Goal: Task Accomplishment & Management: Complete application form

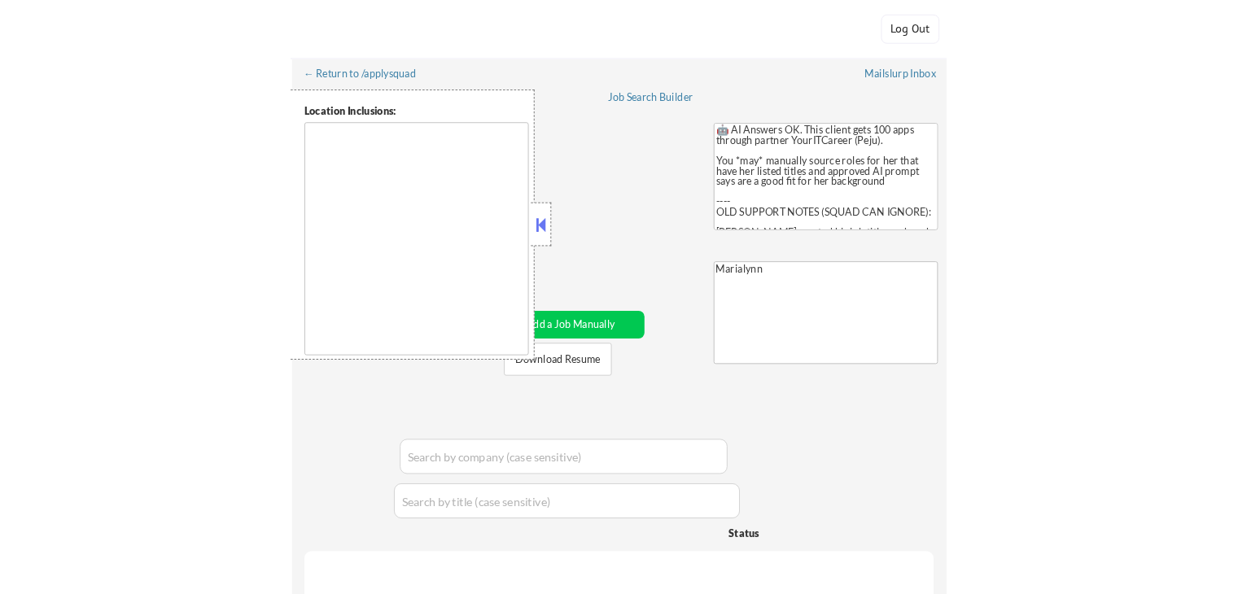
scroll to position [163, 0]
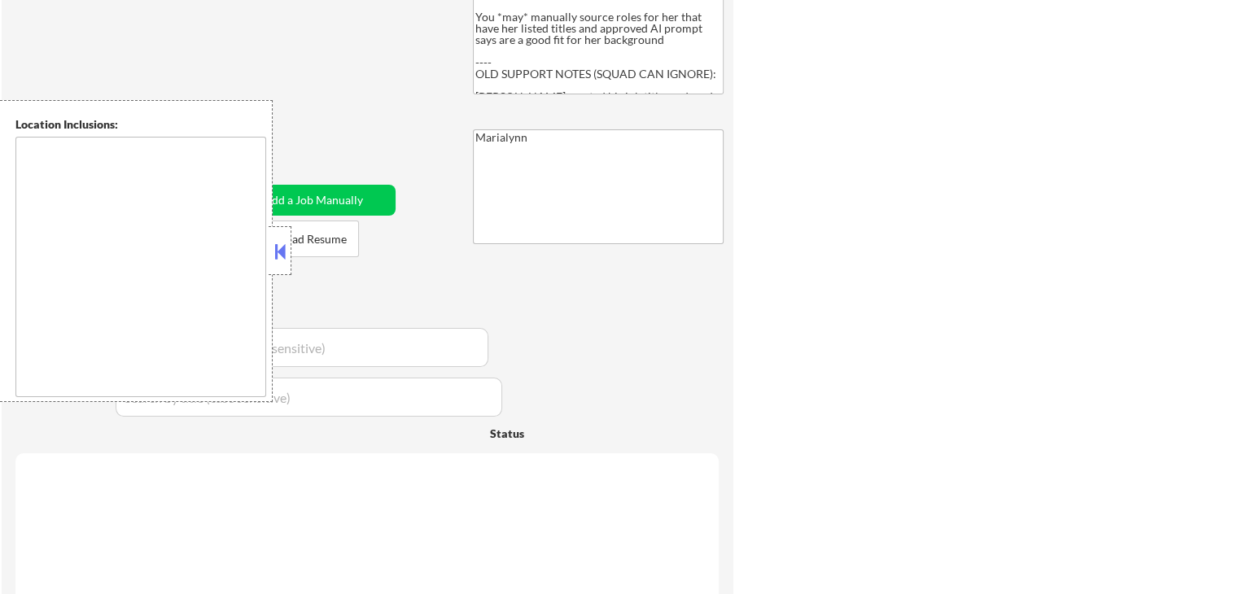
type textarea "Speedway, IN [GEOGRAPHIC_DATA], IN [GEOGRAPHIC_DATA], IN [GEOGRAPHIC_DATA], IN …"
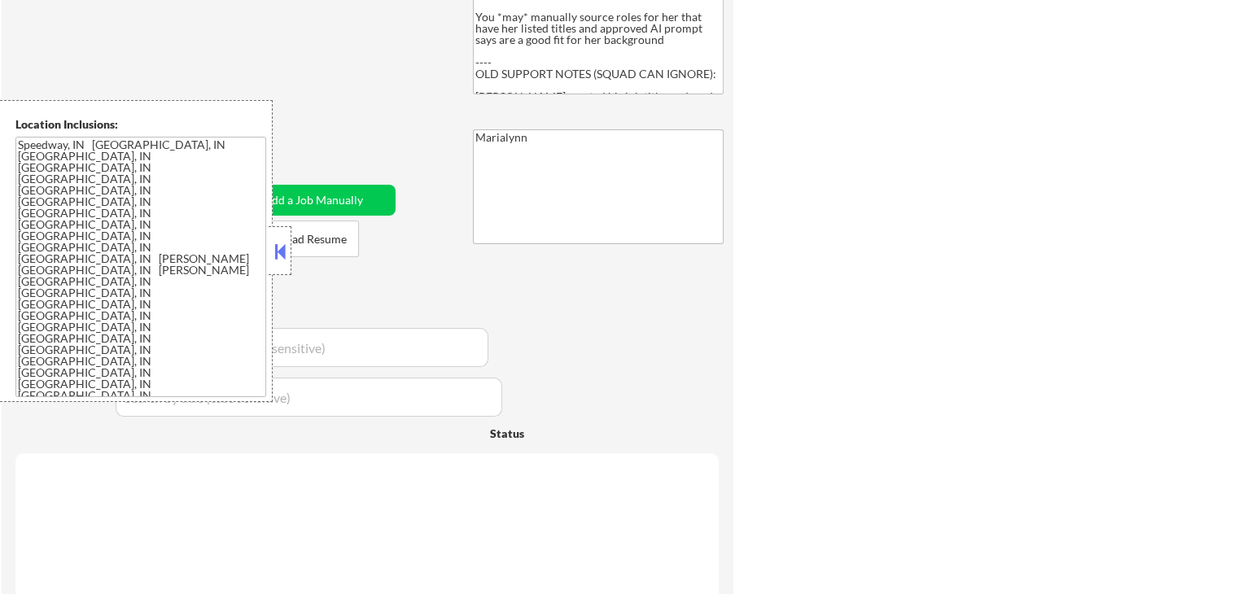
select select ""pending""
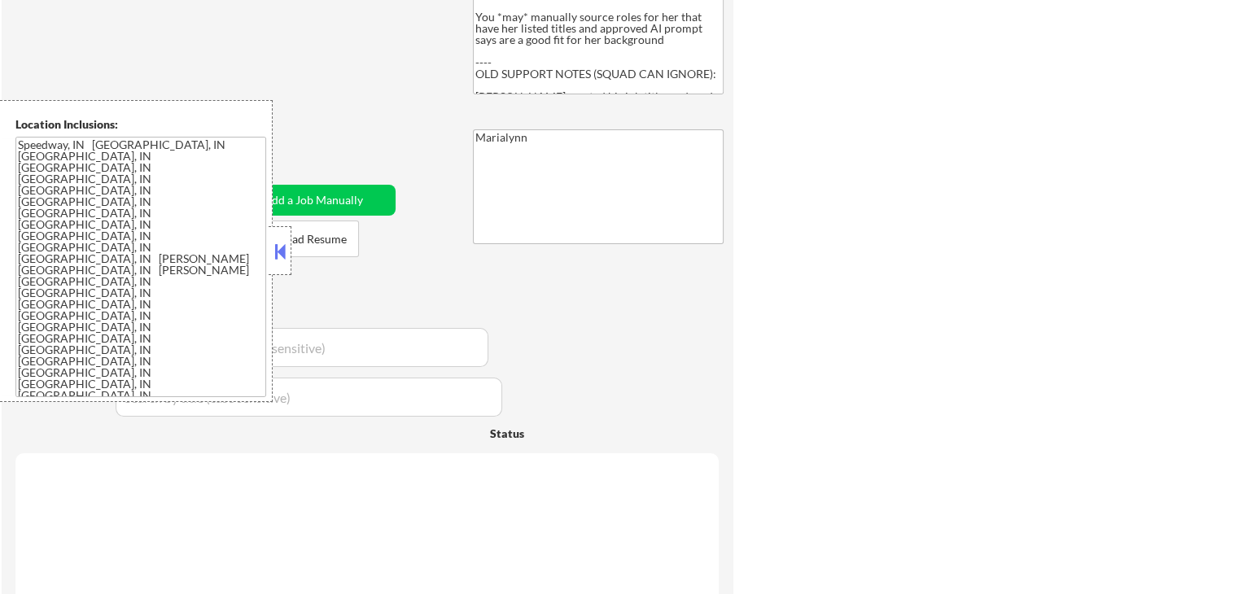
select select ""pending""
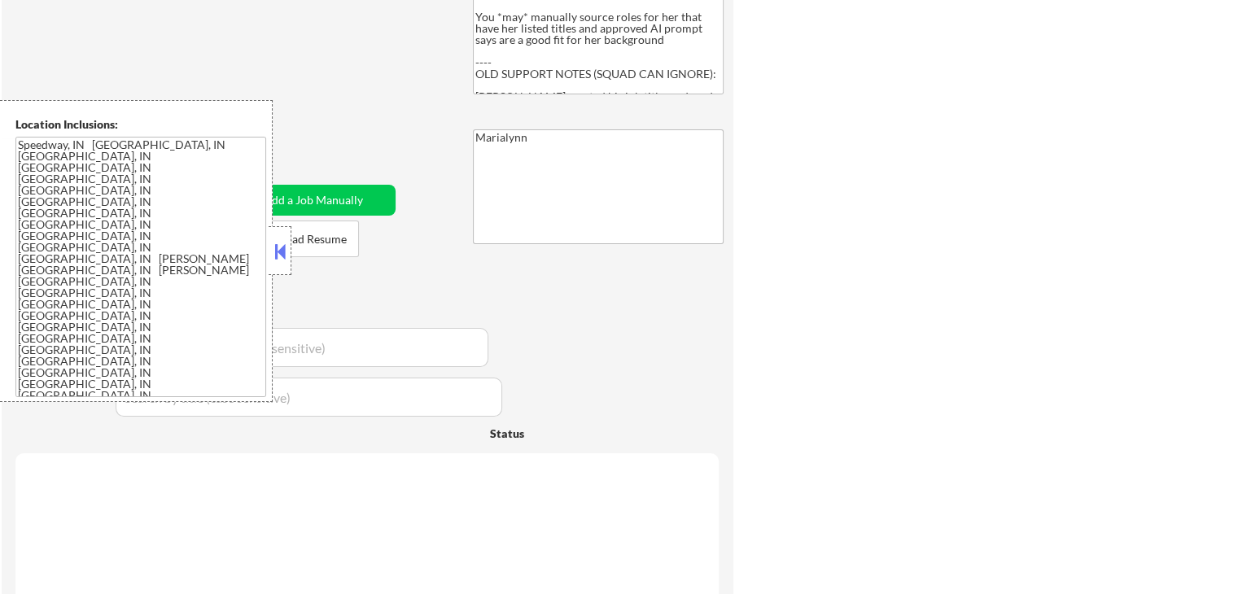
select select ""pending""
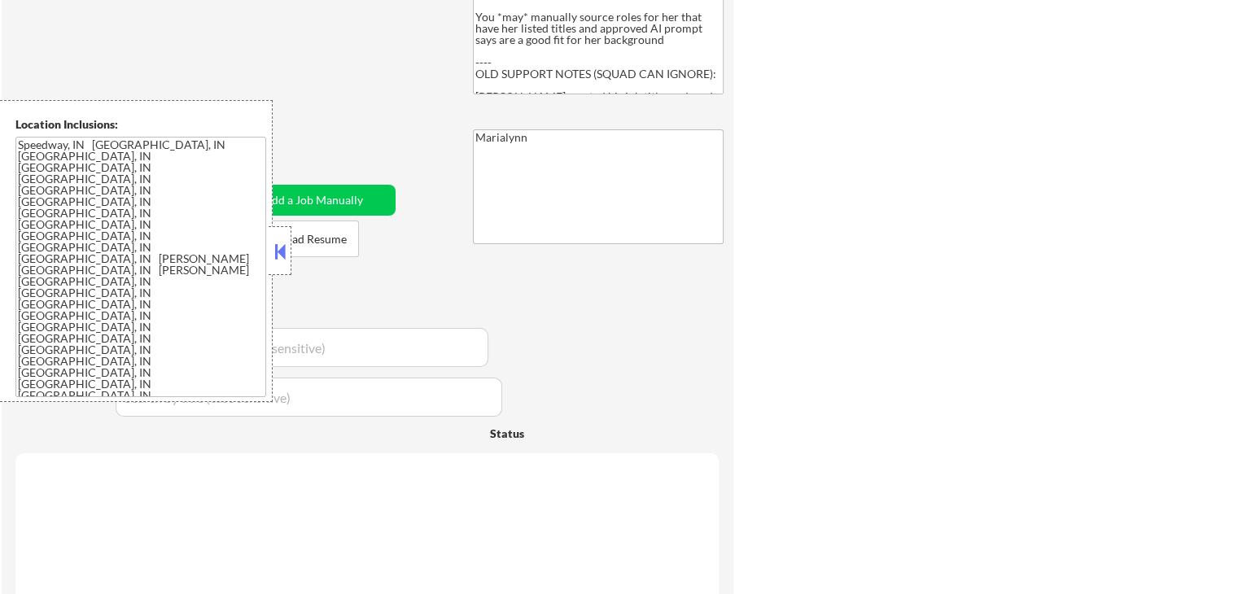
select select ""pending""
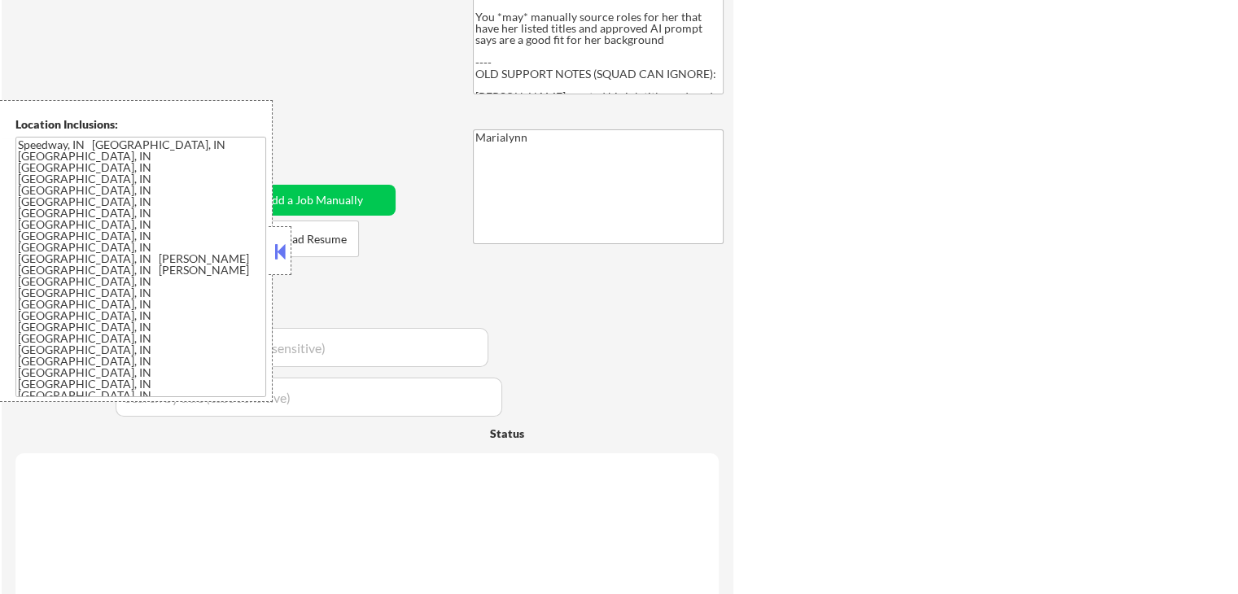
select select ""pending""
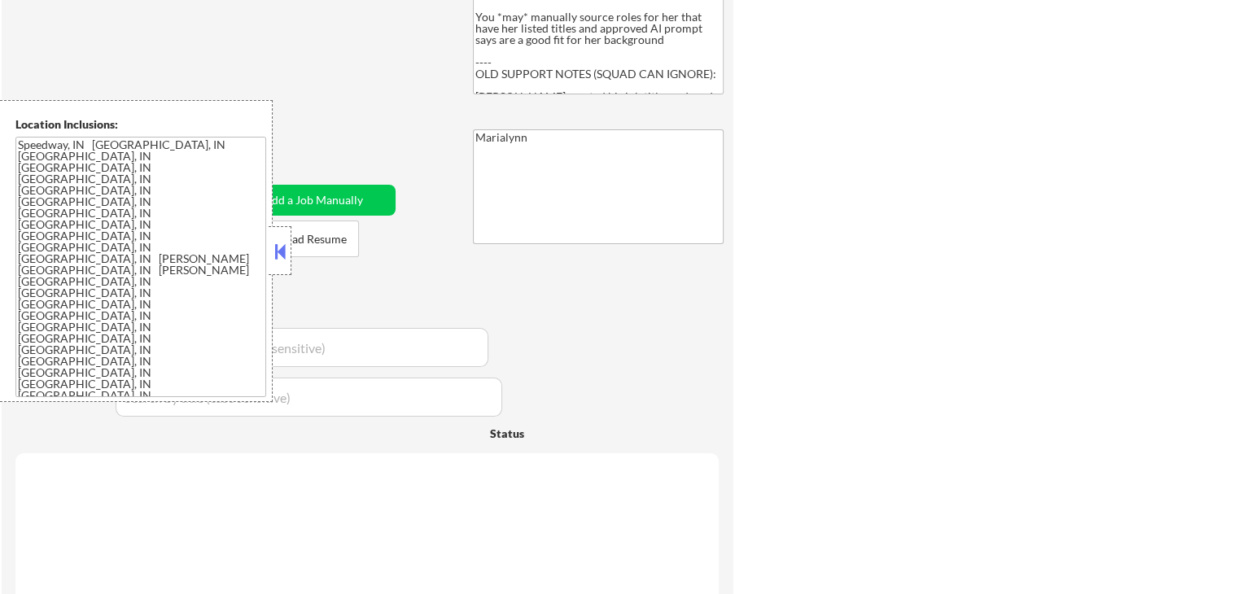
select select ""pending""
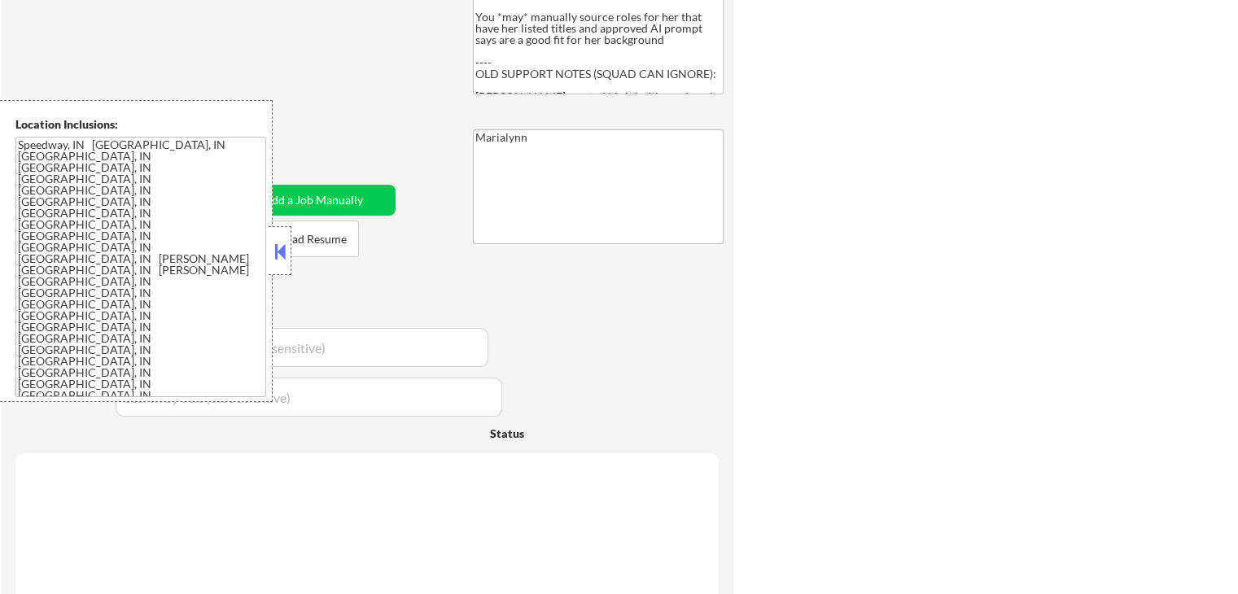
select select ""pending""
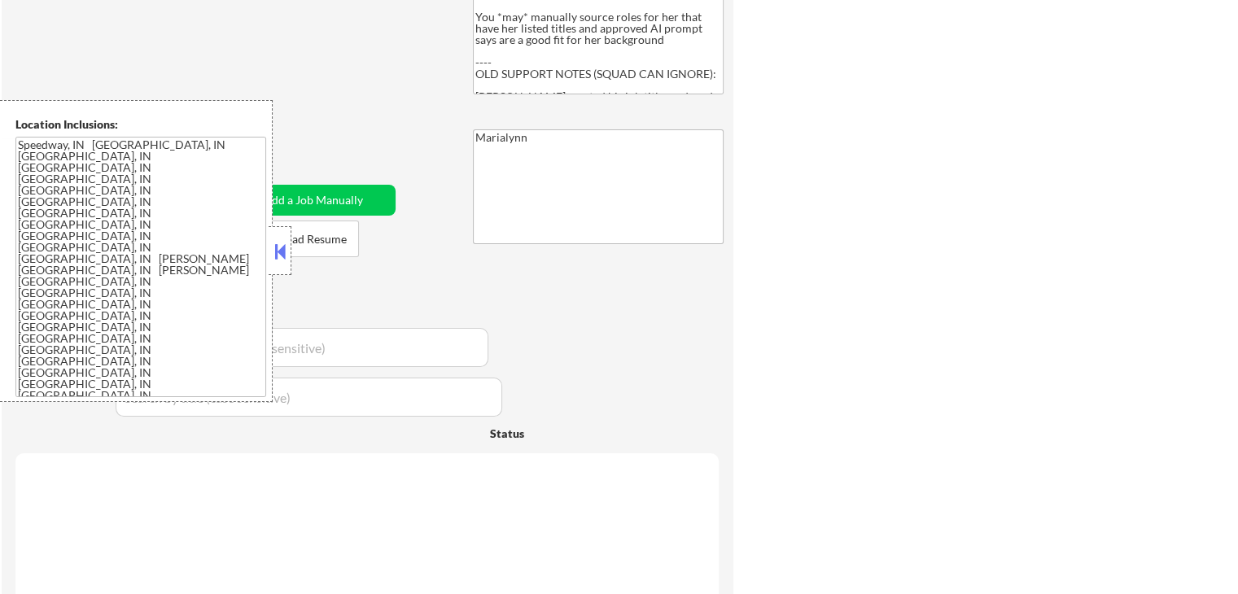
select select ""pending""
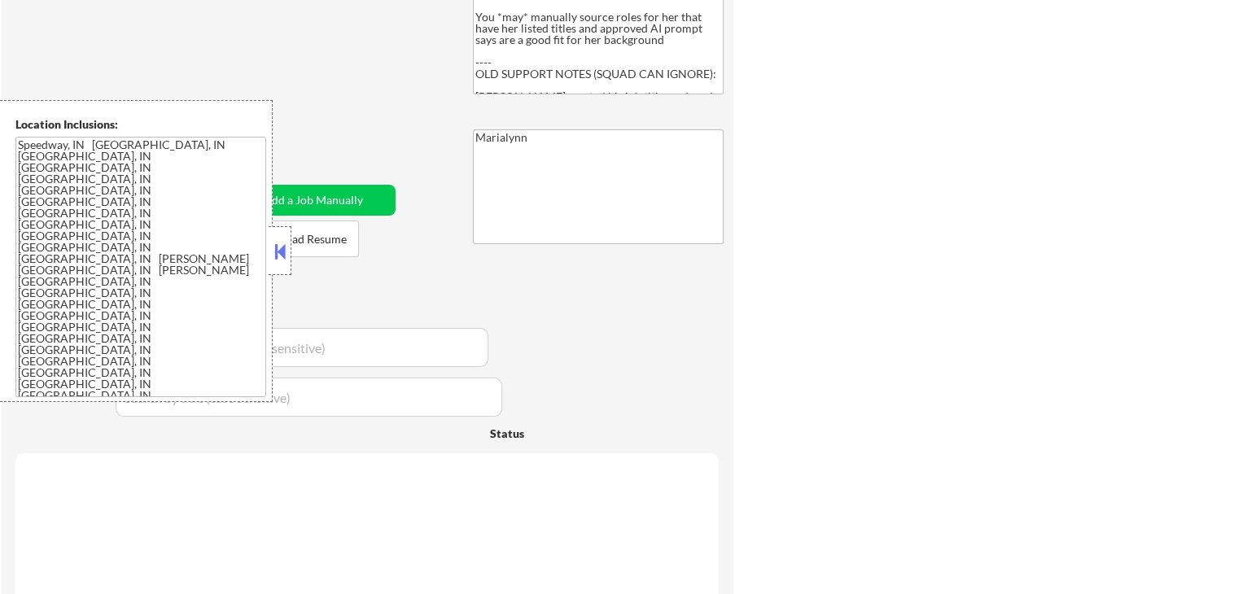
select select ""pending""
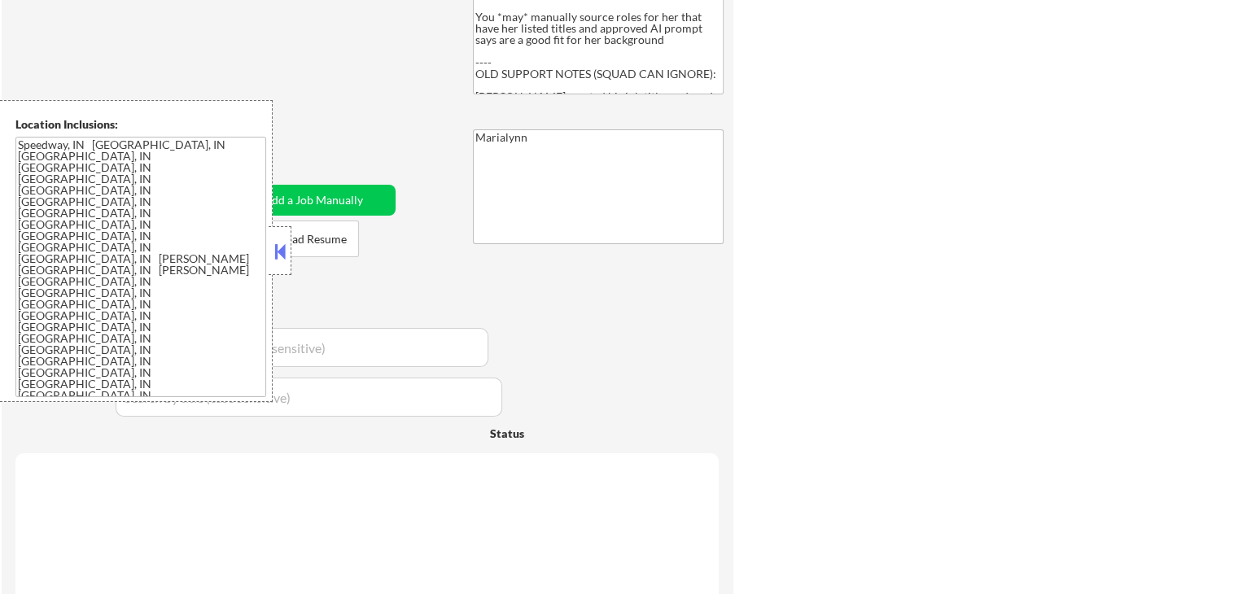
select select ""pending""
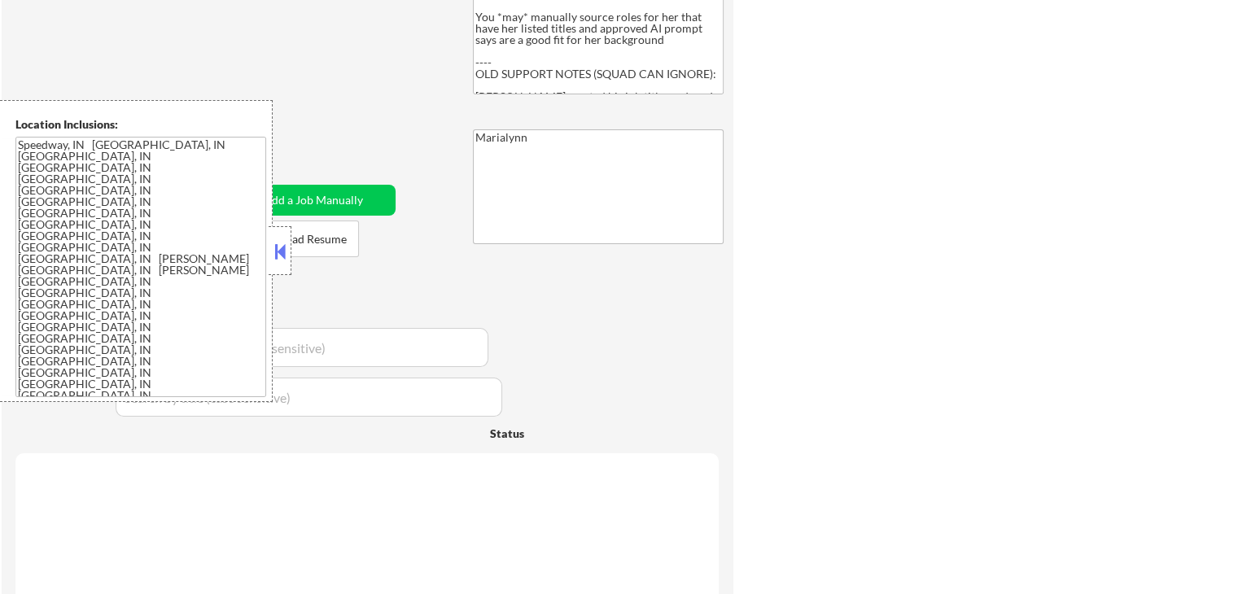
select select ""pending""
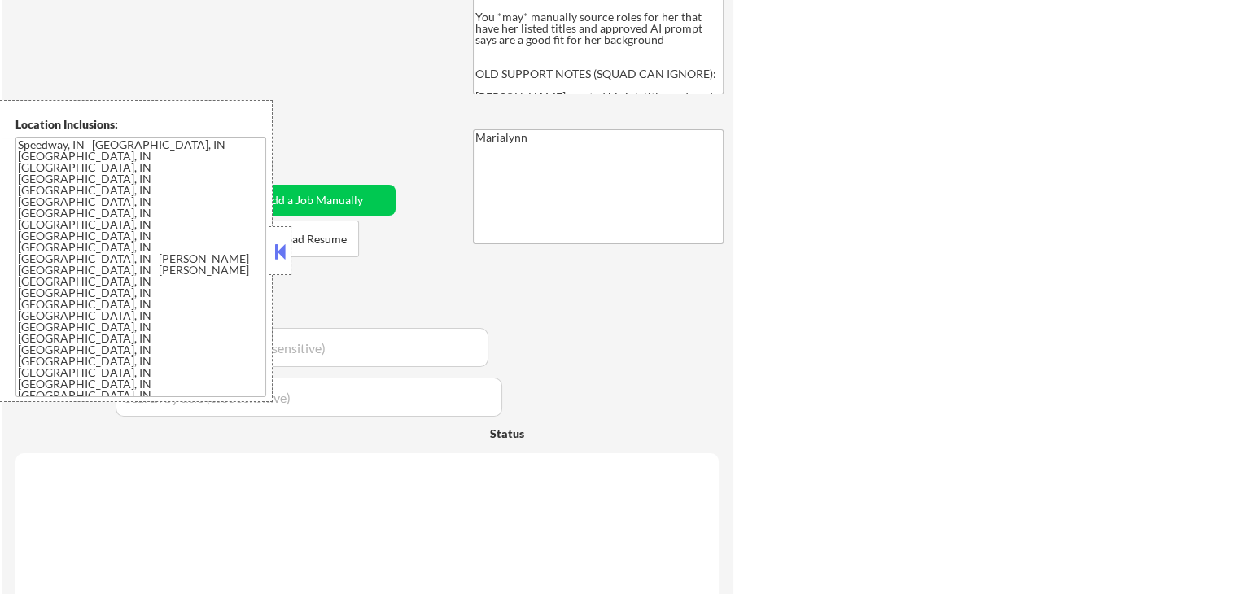
select select ""pending""
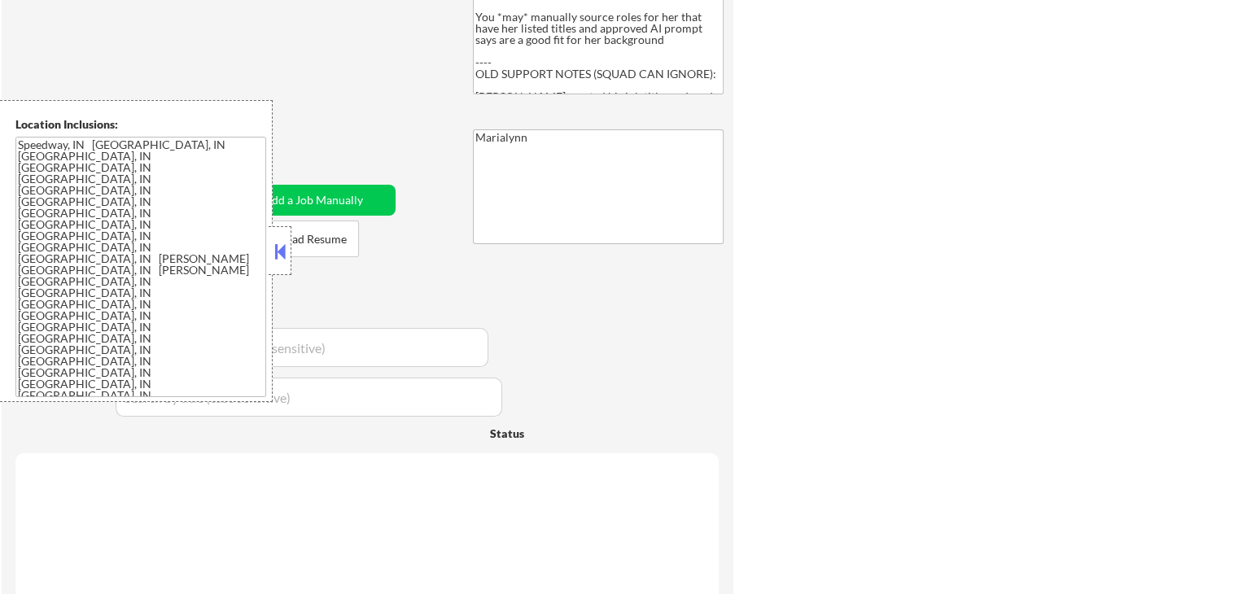
select select ""pending""
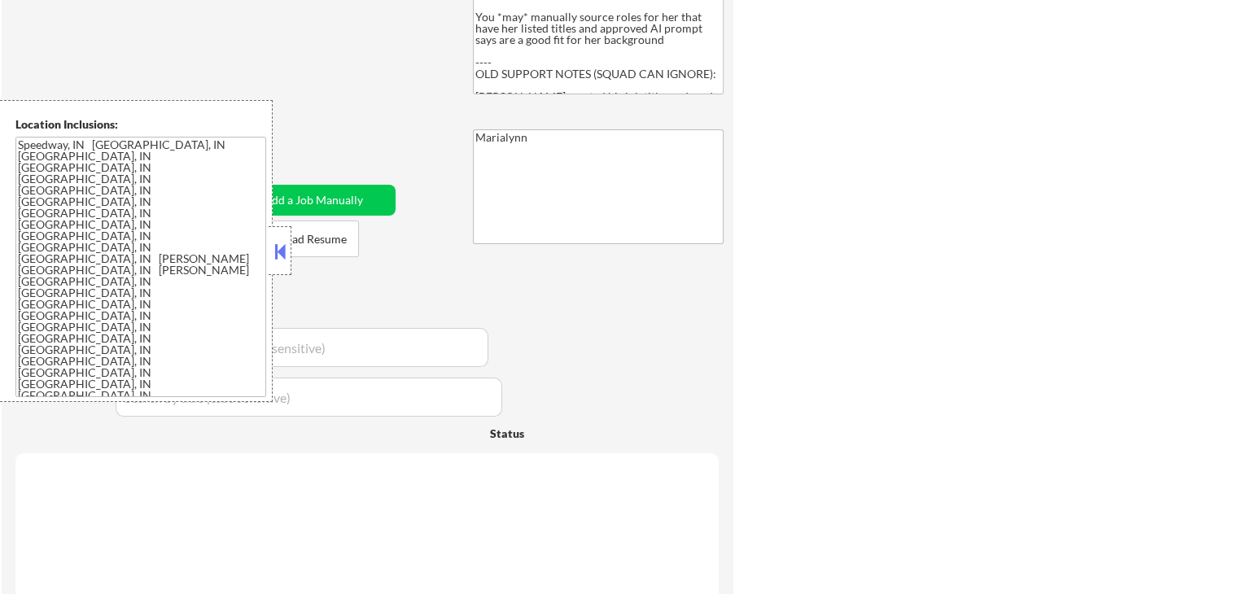
select select ""pending""
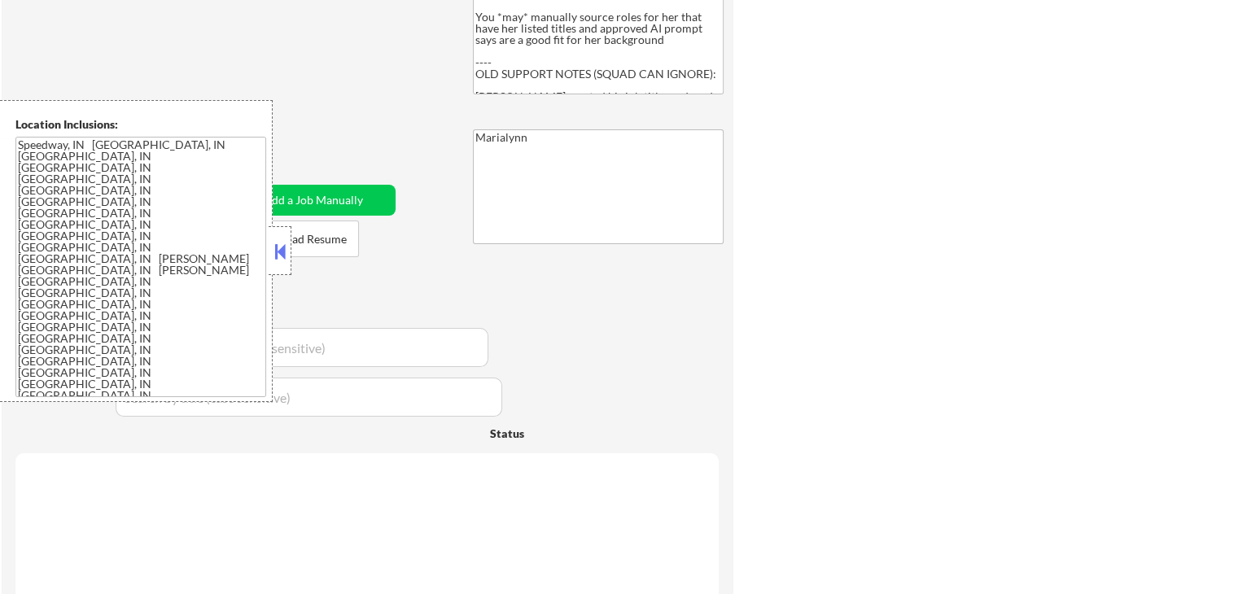
select select ""pending""
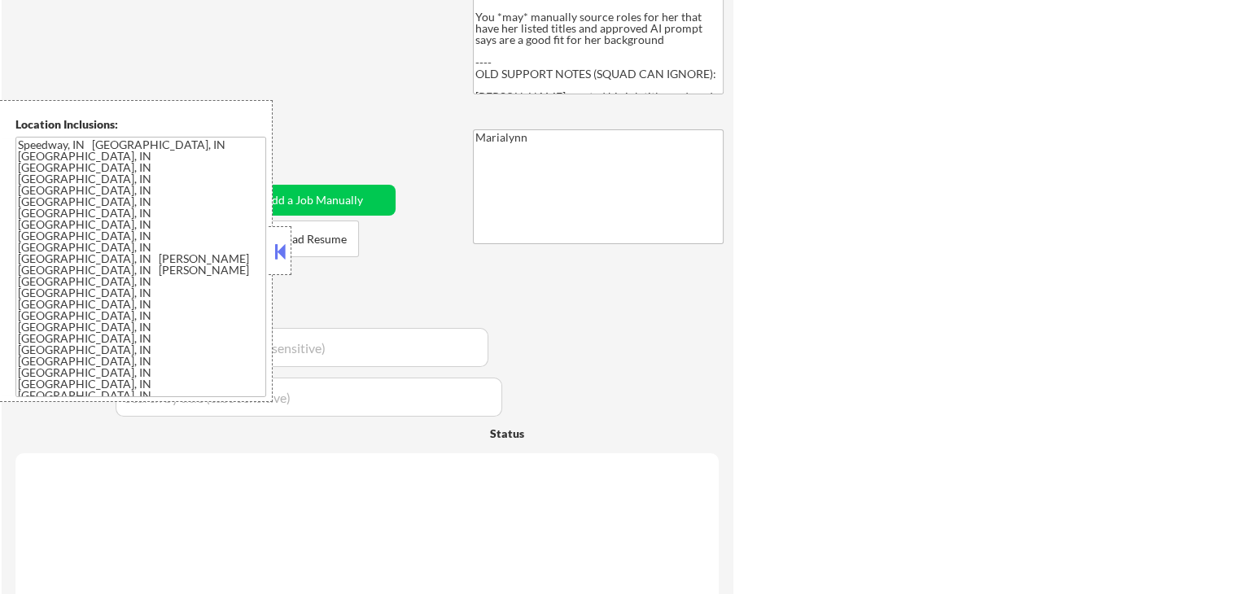
select select ""pending""
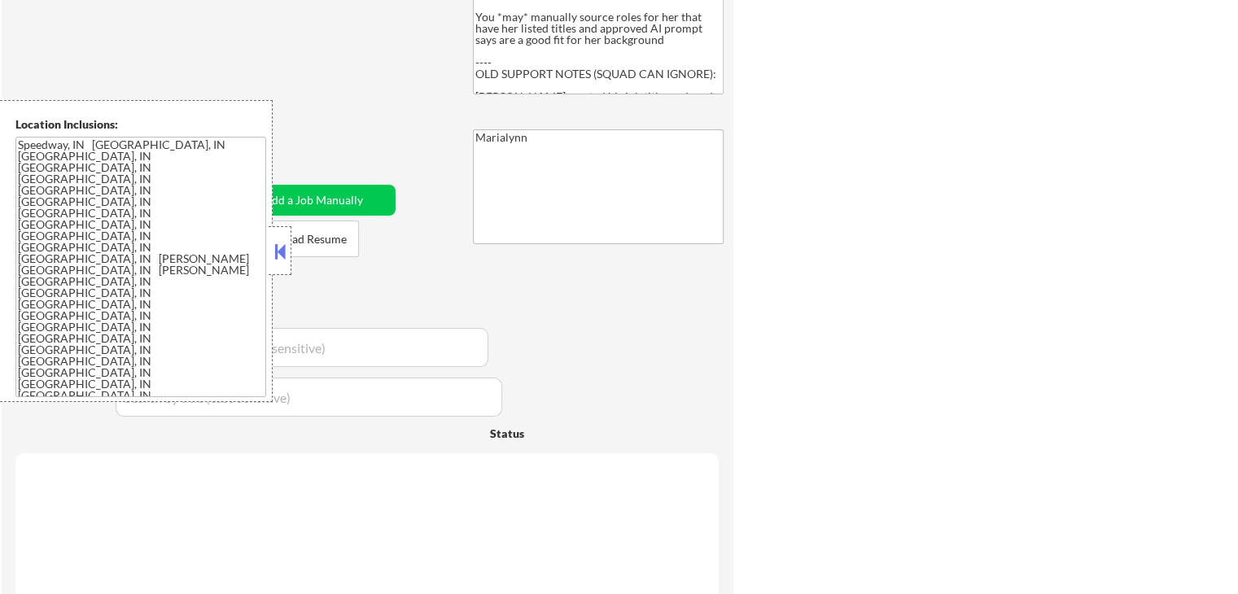
select select ""pending""
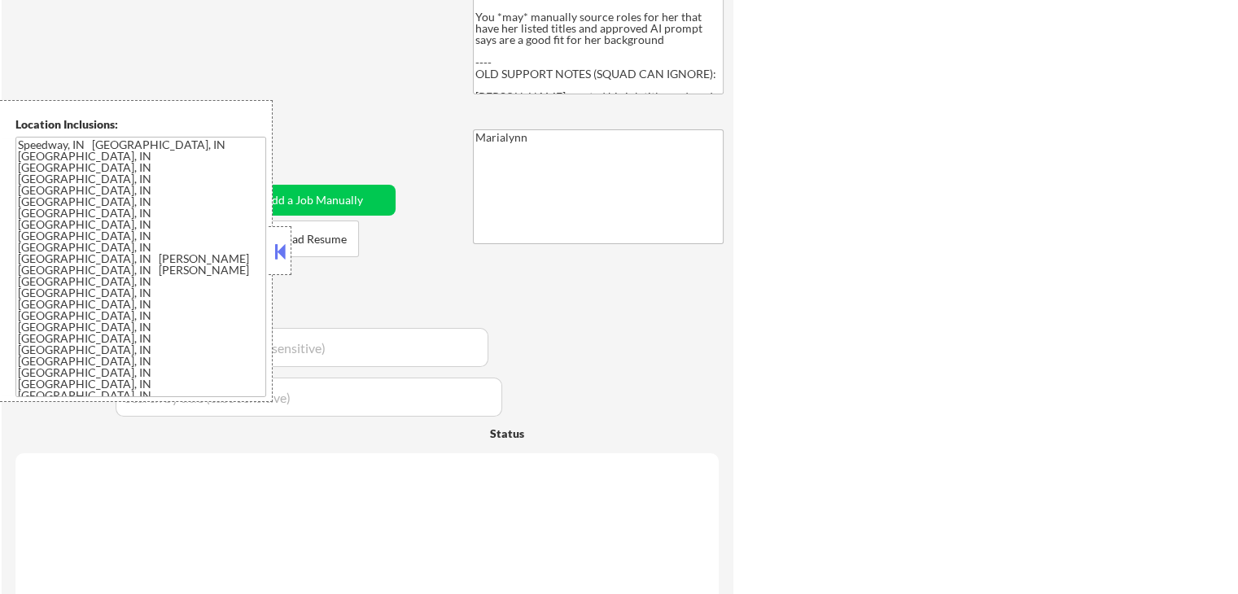
select select ""pending""
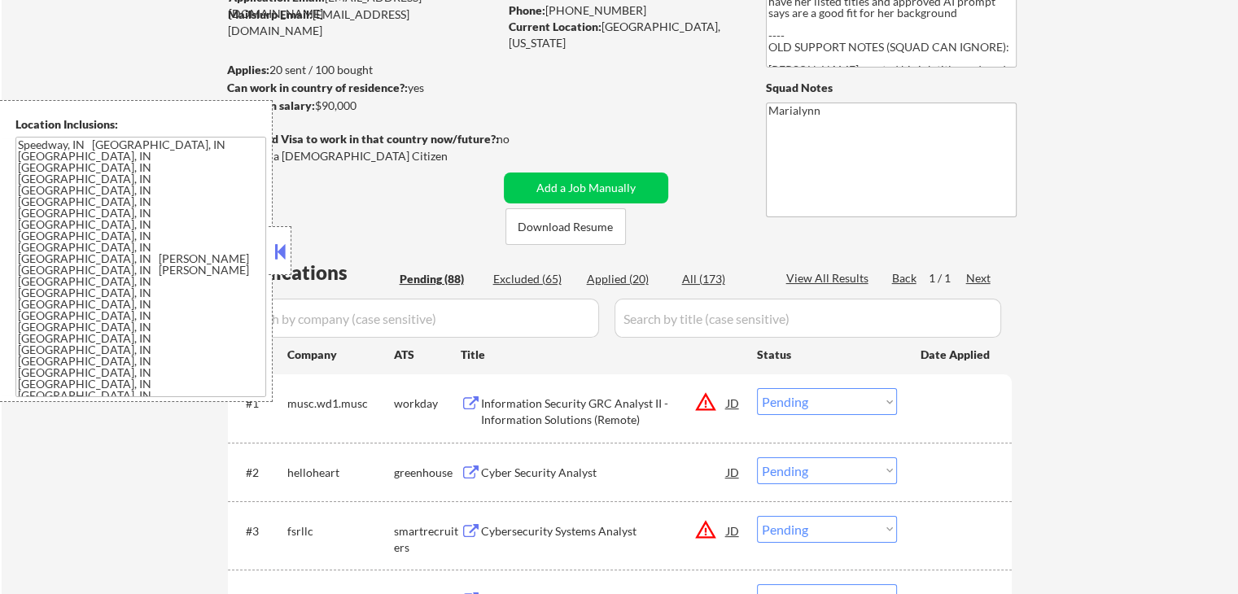
click at [273, 252] on button at bounding box center [280, 251] width 18 height 24
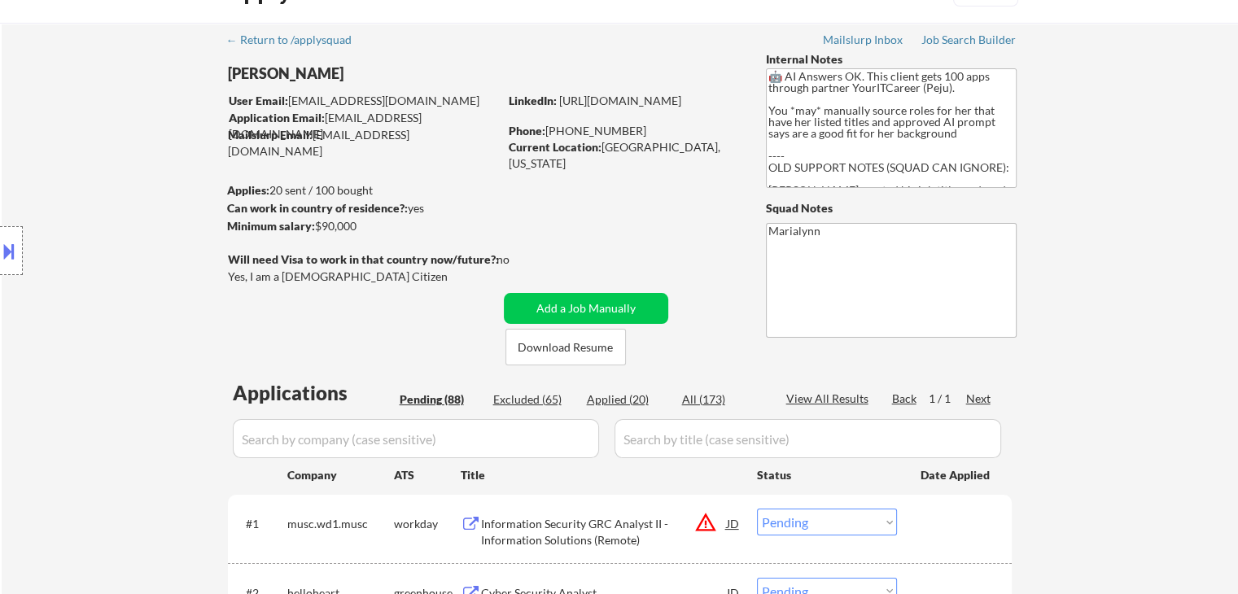
scroll to position [81, 0]
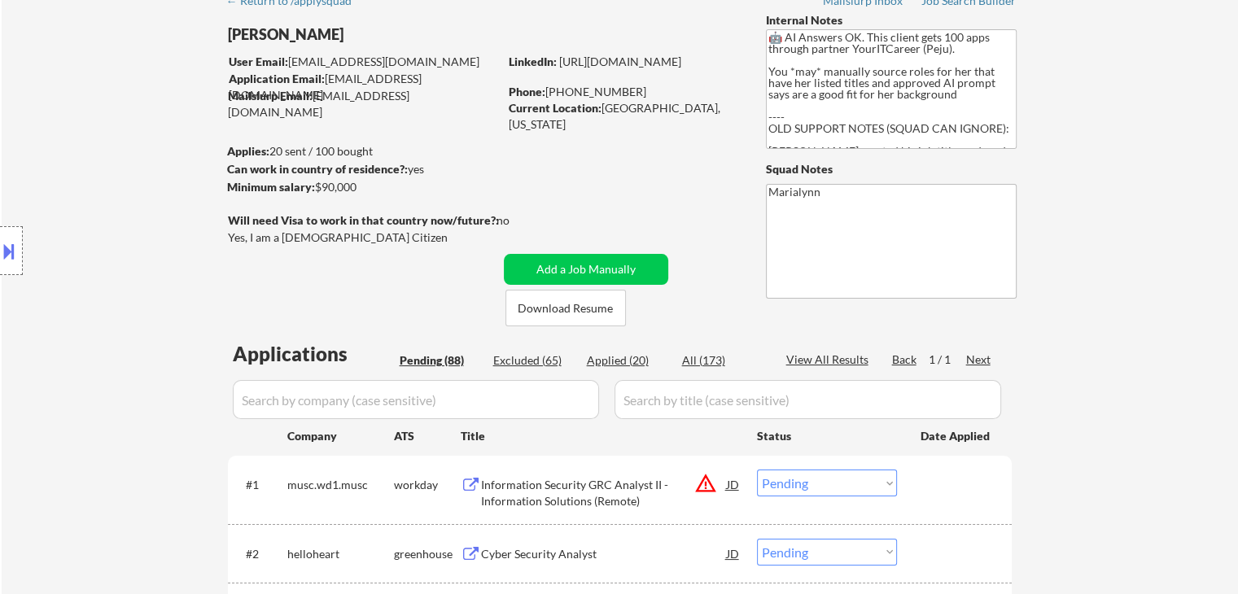
select select ""pending""
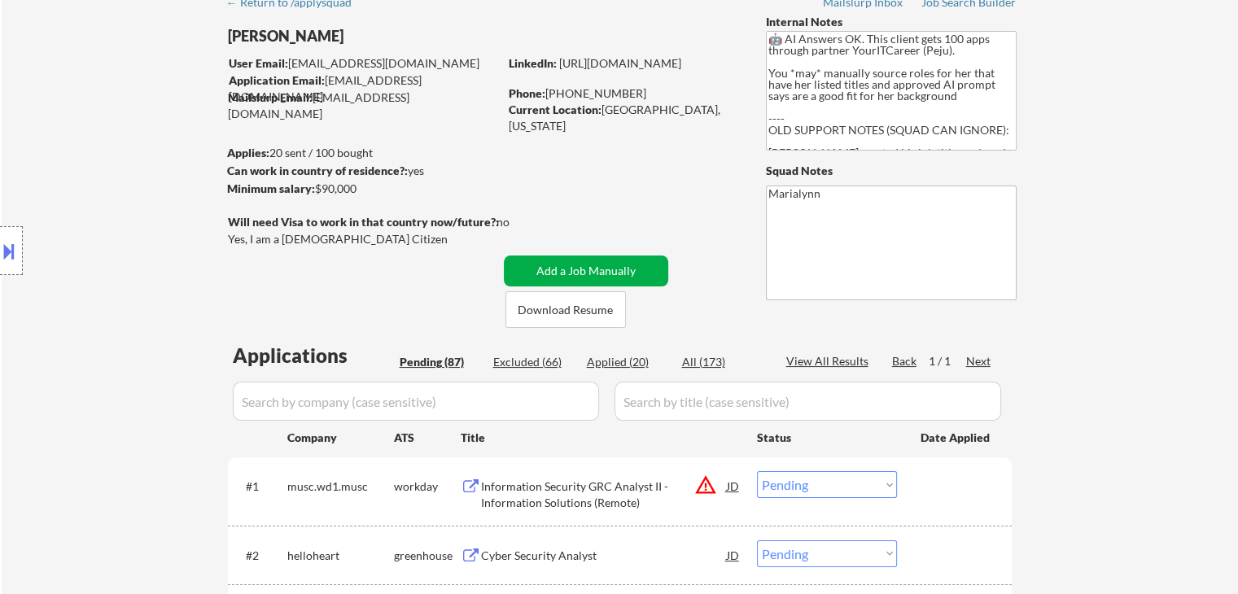
scroll to position [0, 0]
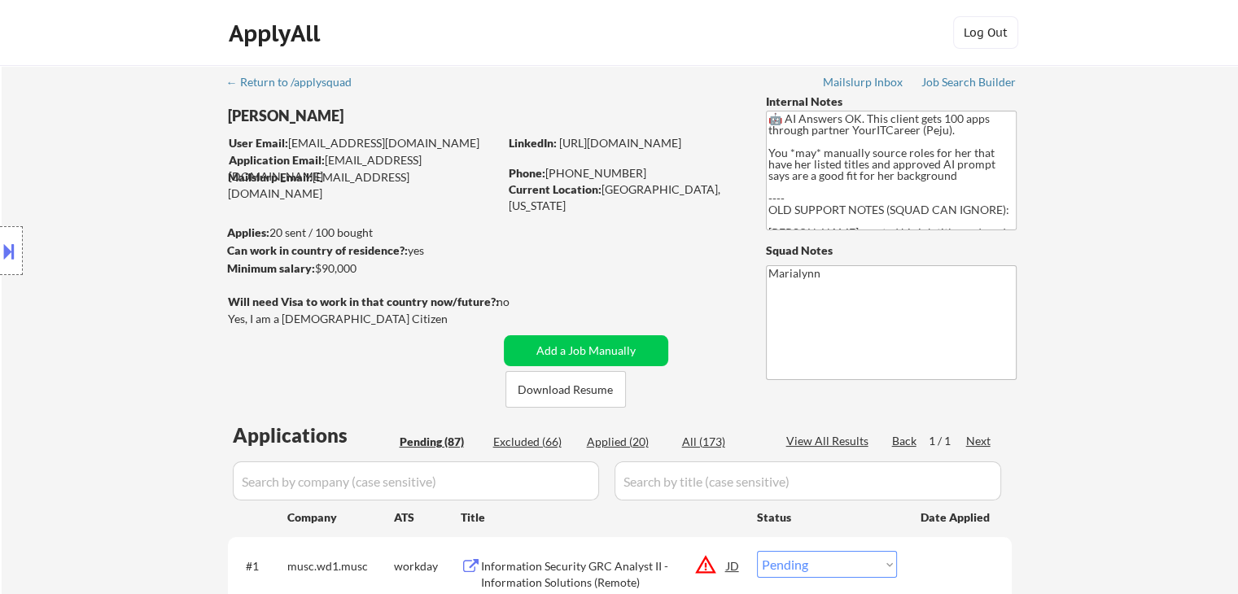
select select ""pending""
copy div "[GEOGRAPHIC_DATA], [US_STATE]"
drag, startPoint x: 604, startPoint y: 189, endPoint x: 713, endPoint y: 196, distance: 109.3
click at [713, 196] on div "Current Location: [GEOGRAPHIC_DATA], [US_STATE]" at bounding box center [624, 197] width 230 height 32
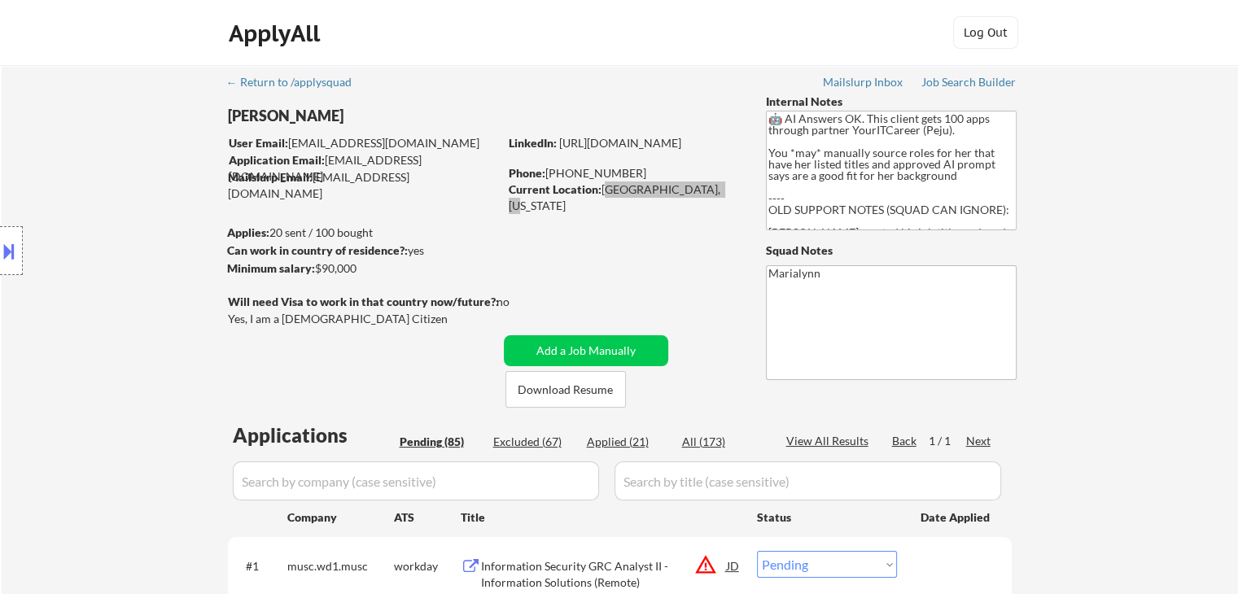
select select ""pending""
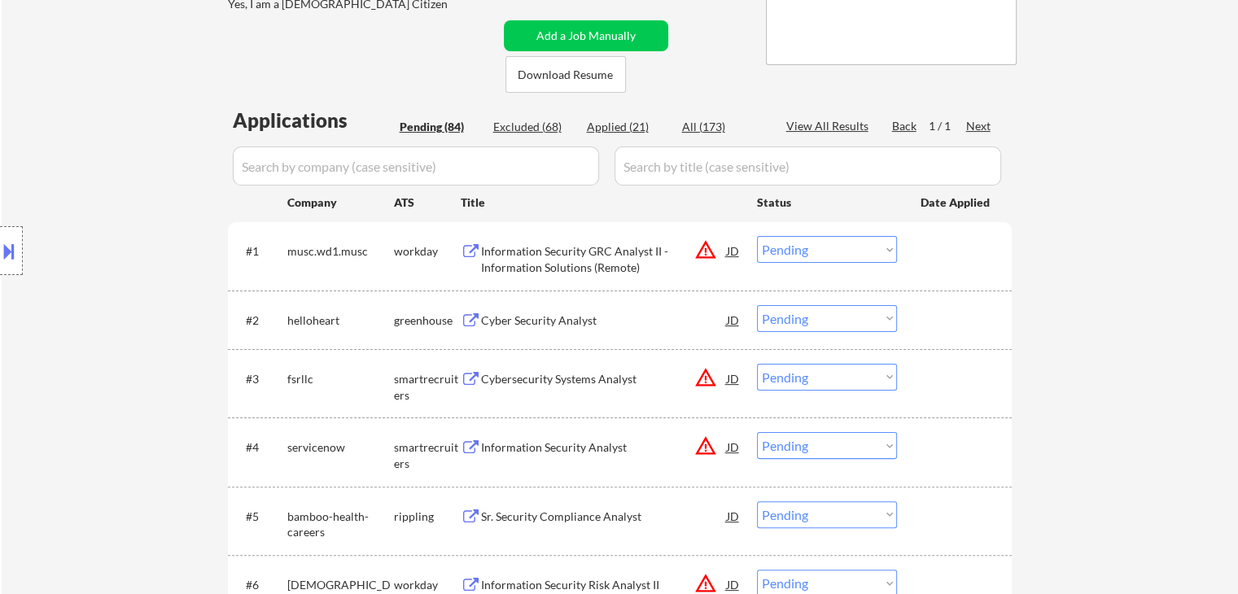
scroll to position [325, 0]
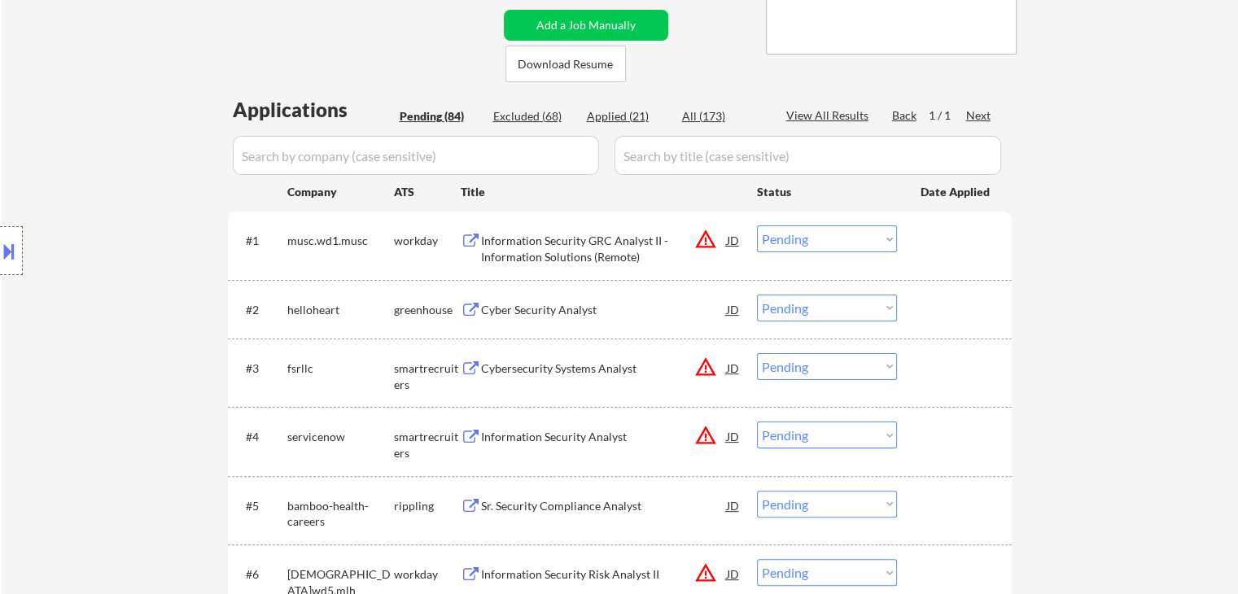
click at [615, 121] on div "Applied (21)" at bounding box center [627, 116] width 81 height 16
select select ""applied""
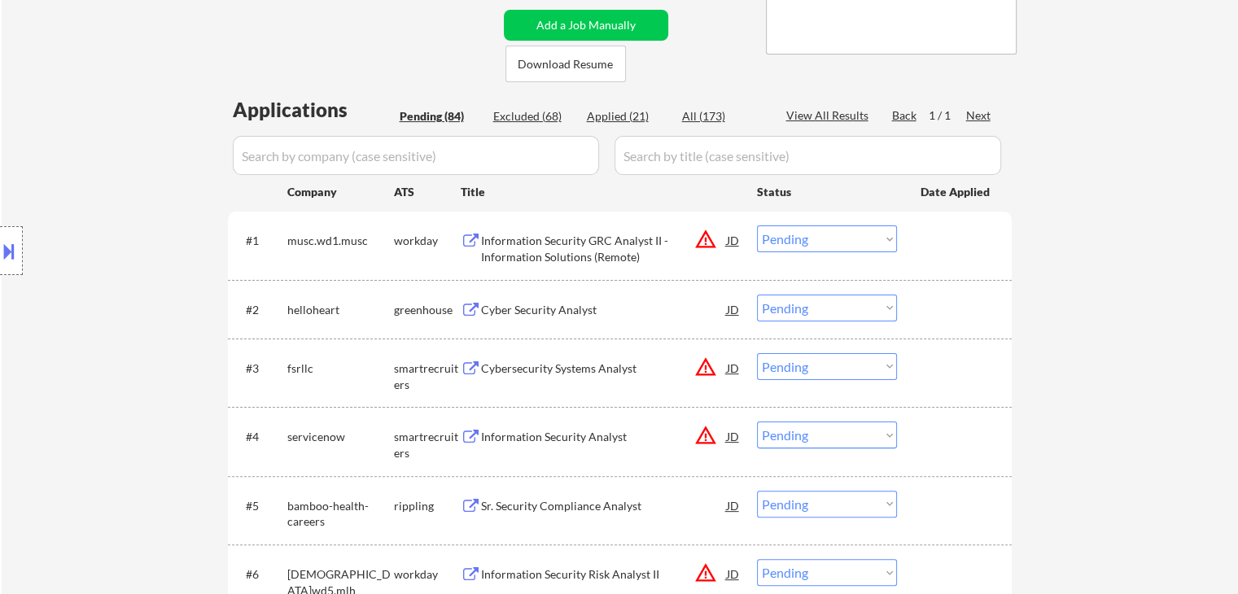
select select ""applied""
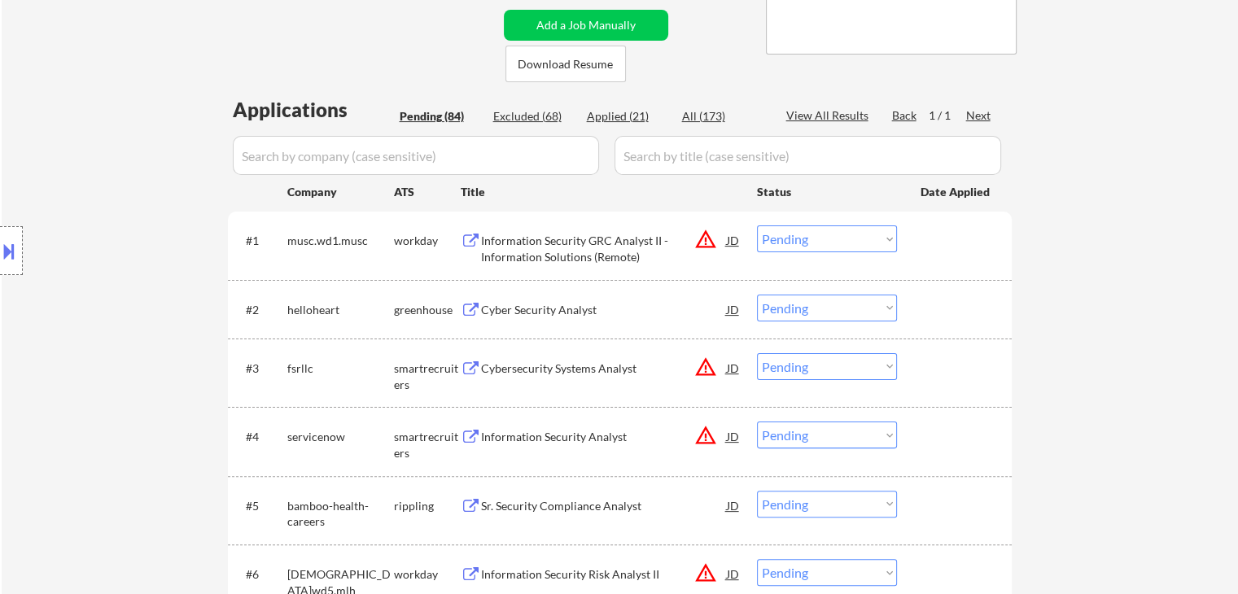
select select ""applied""
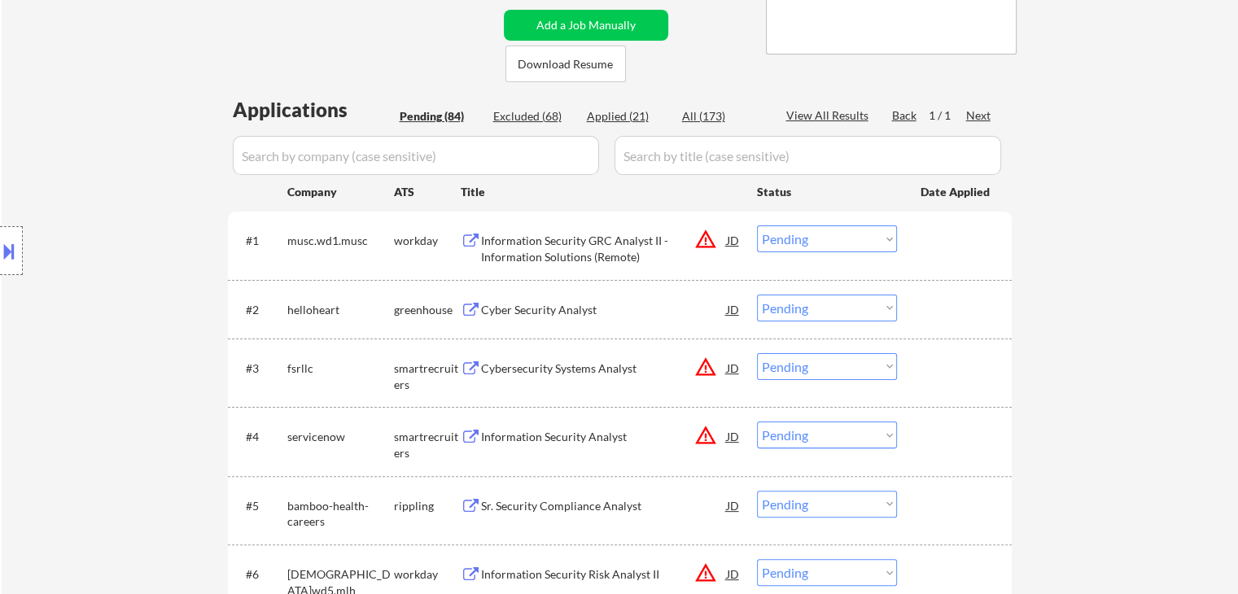
select select ""applied""
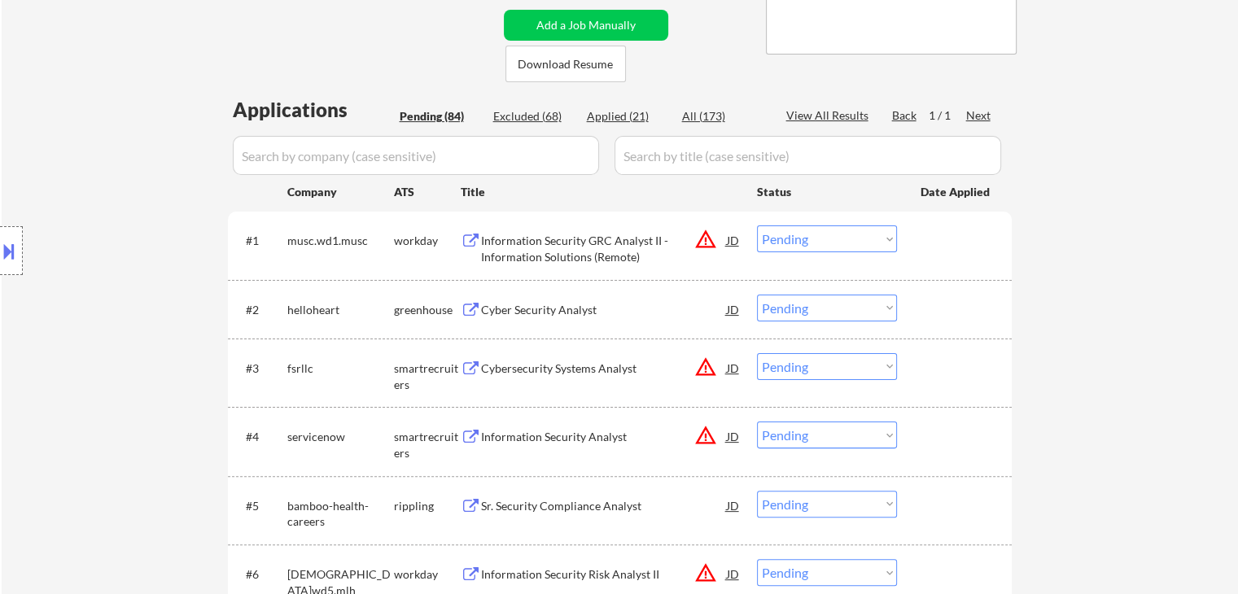
select select ""applied""
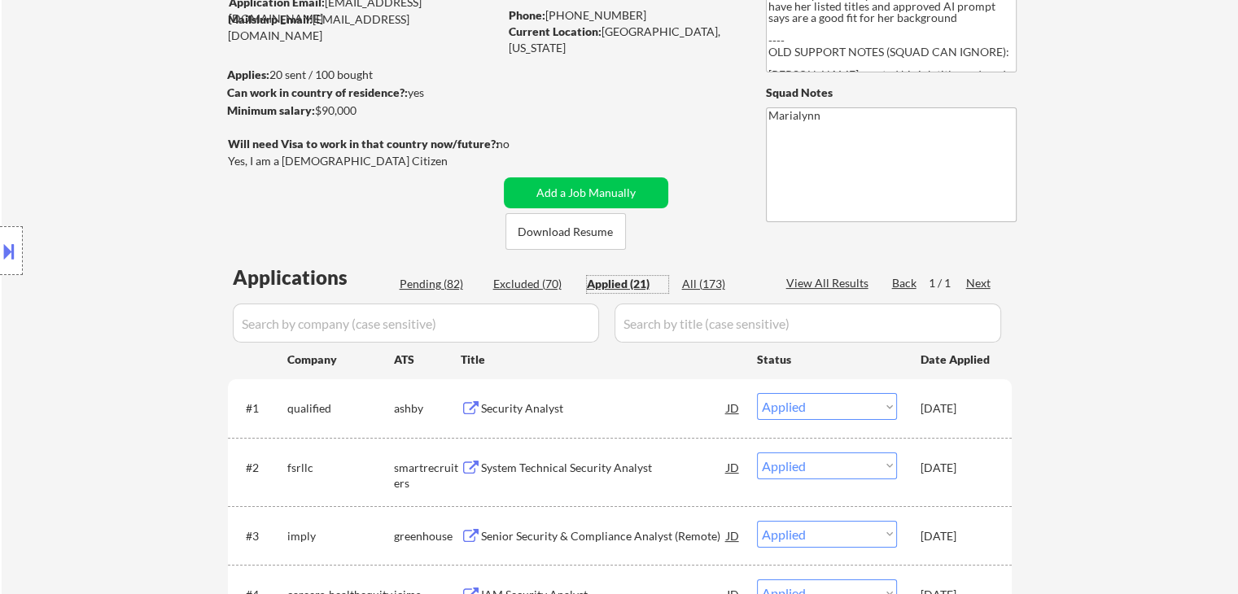
scroll to position [81, 0]
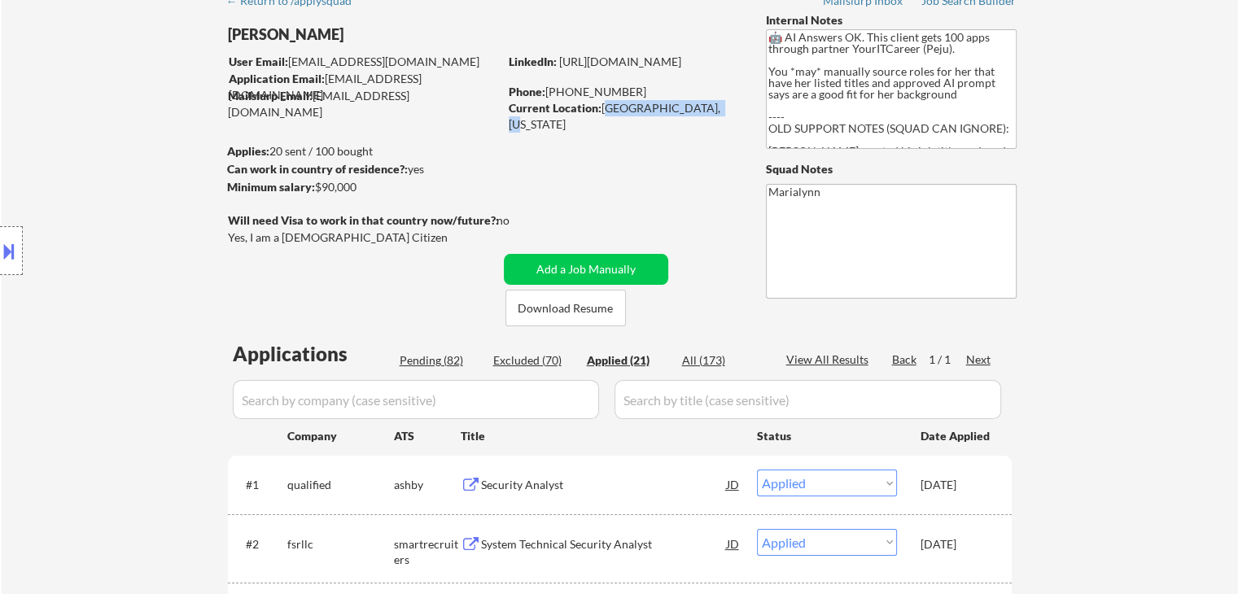
drag, startPoint x: 604, startPoint y: 107, endPoint x: 700, endPoint y: 118, distance: 96.6
copy div "[GEOGRAPHIC_DATA], [US_STATE]"
drag, startPoint x: 618, startPoint y: 99, endPoint x: 612, endPoint y: 115, distance: 16.8
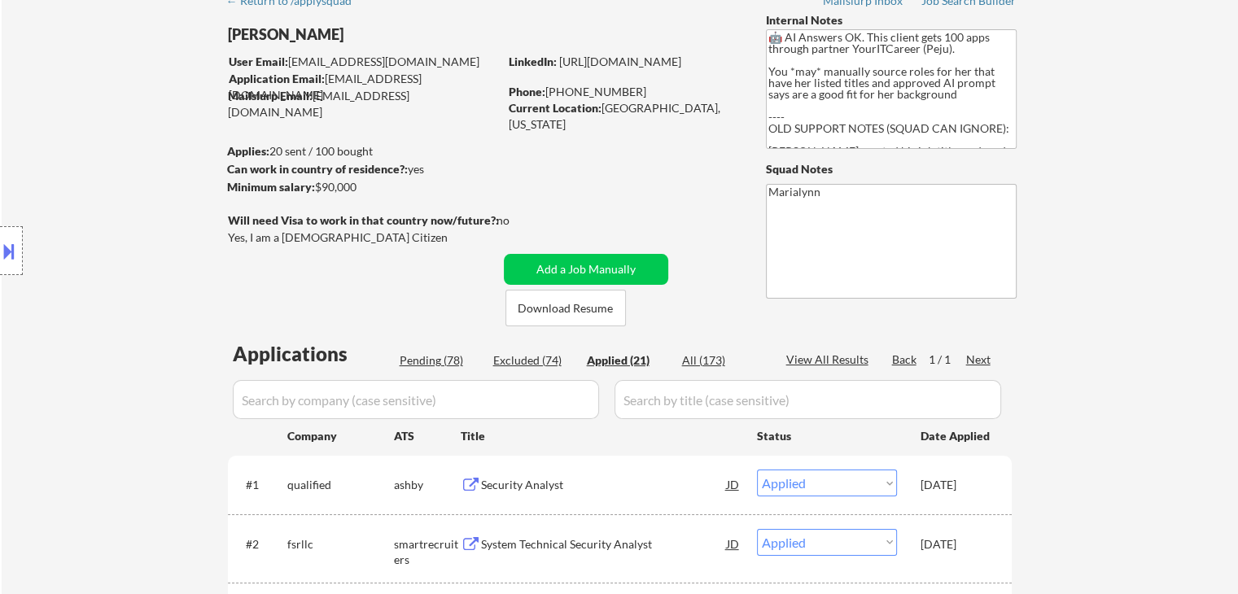
click at [596, 105] on strong "Current Location:" at bounding box center [555, 108] width 93 height 14
copy div "[GEOGRAPHIC_DATA], [US_STATE]"
drag, startPoint x: 601, startPoint y: 105, endPoint x: 715, endPoint y: 105, distance: 114.7
click at [715, 105] on div "Current Location: [GEOGRAPHIC_DATA], [US_STATE]" at bounding box center [624, 116] width 230 height 32
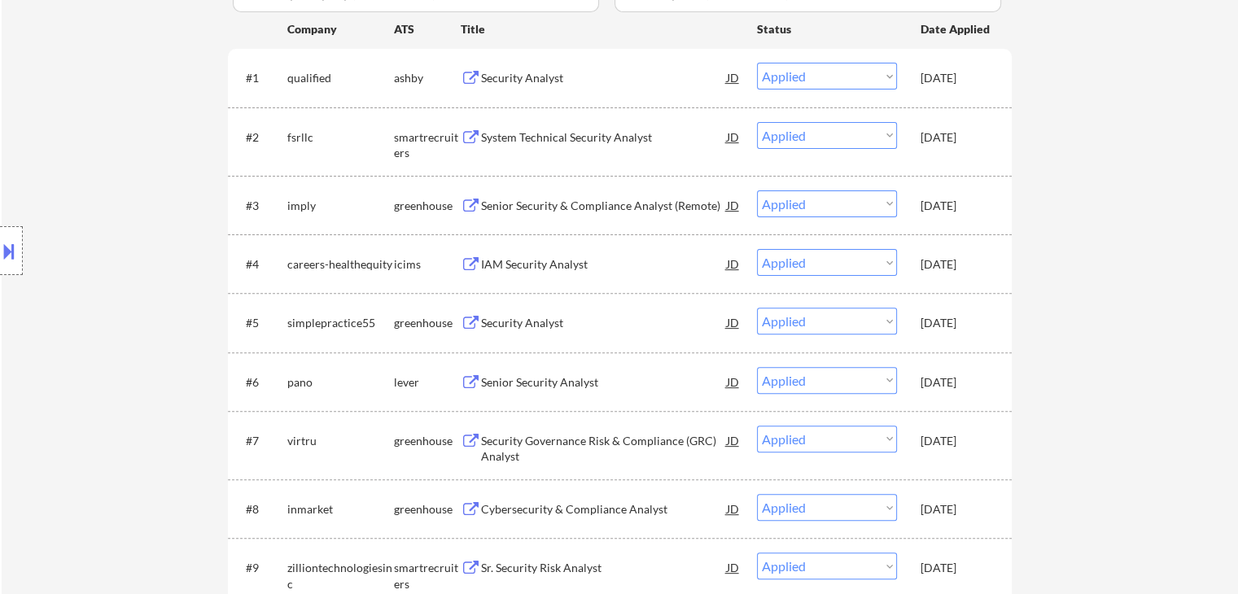
scroll to position [407, 0]
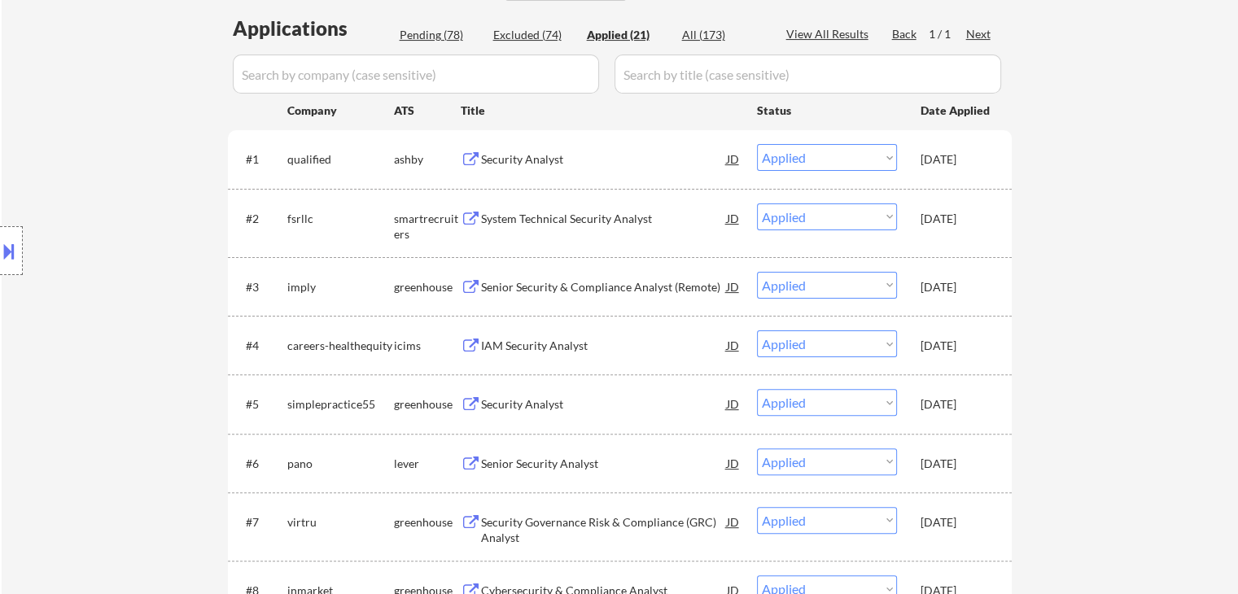
click at [393, 81] on input "input" at bounding box center [416, 74] width 366 height 39
paste input "rippling"
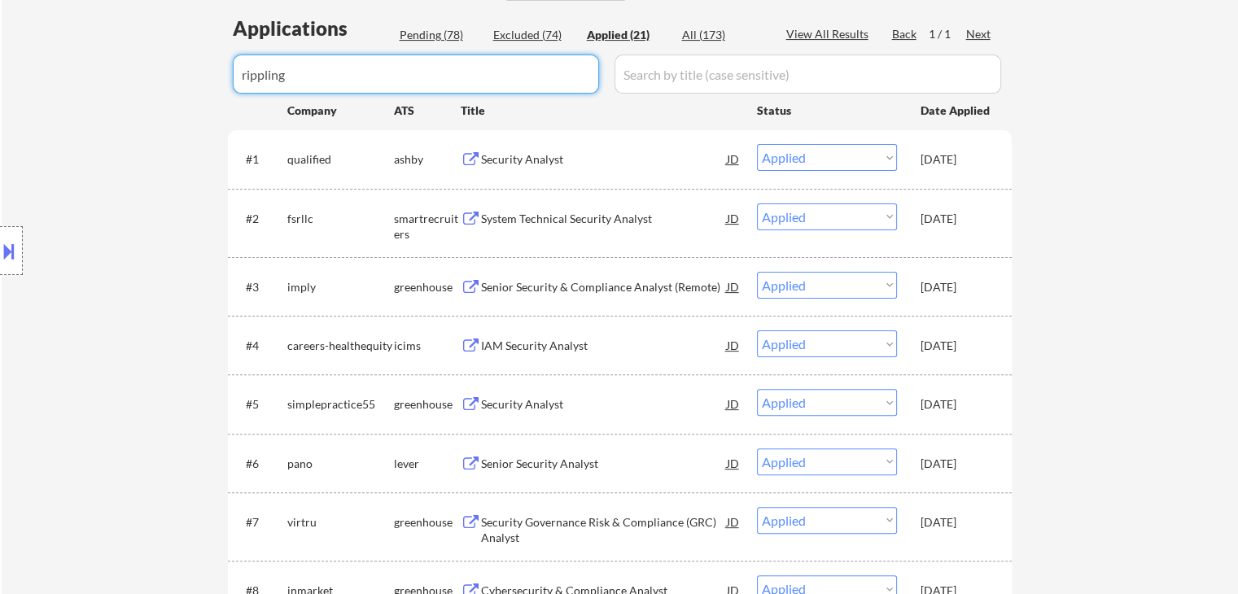
type input "rippling"
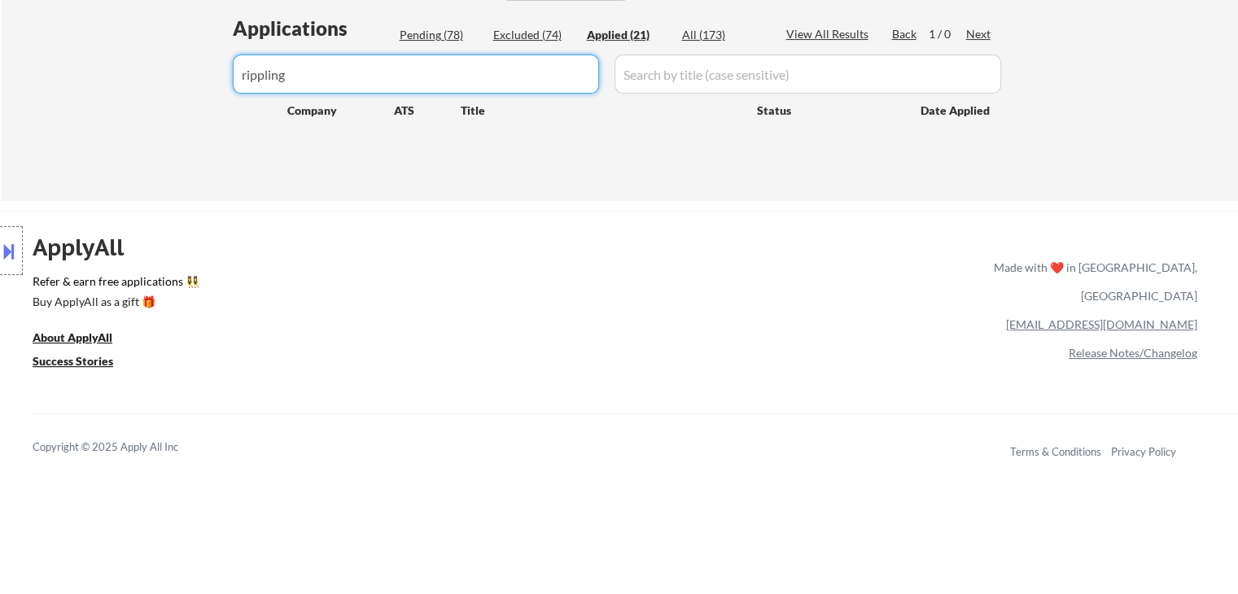
click at [530, 82] on input "input" at bounding box center [416, 74] width 366 height 39
click at [710, 34] on div "All (173)" at bounding box center [722, 35] width 81 height 16
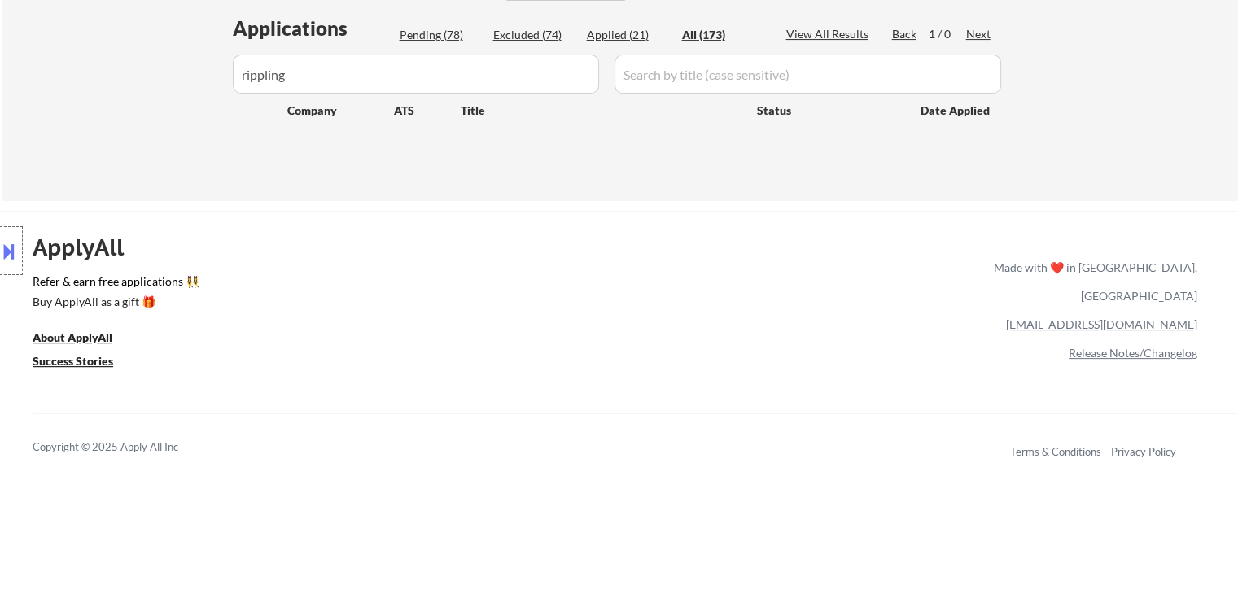
drag, startPoint x: 417, startPoint y: 40, endPoint x: 426, endPoint y: 39, distance: 8.2
click at [417, 41] on div "Pending (78)" at bounding box center [440, 35] width 81 height 16
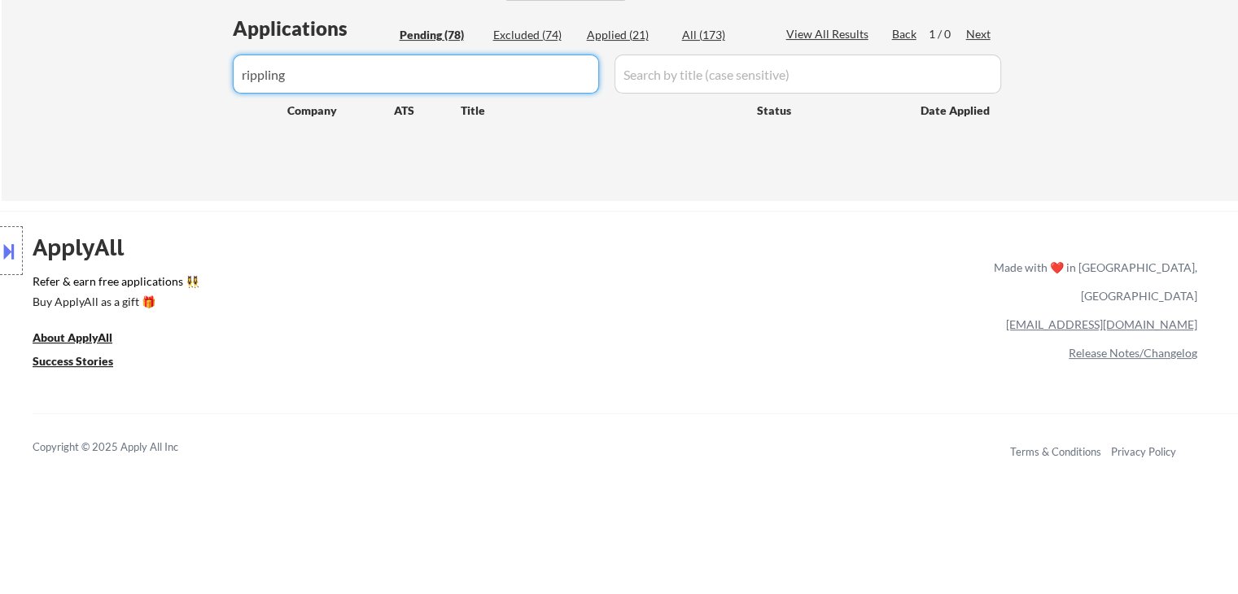
drag, startPoint x: 459, startPoint y: 63, endPoint x: 17, endPoint y: 30, distance: 443.1
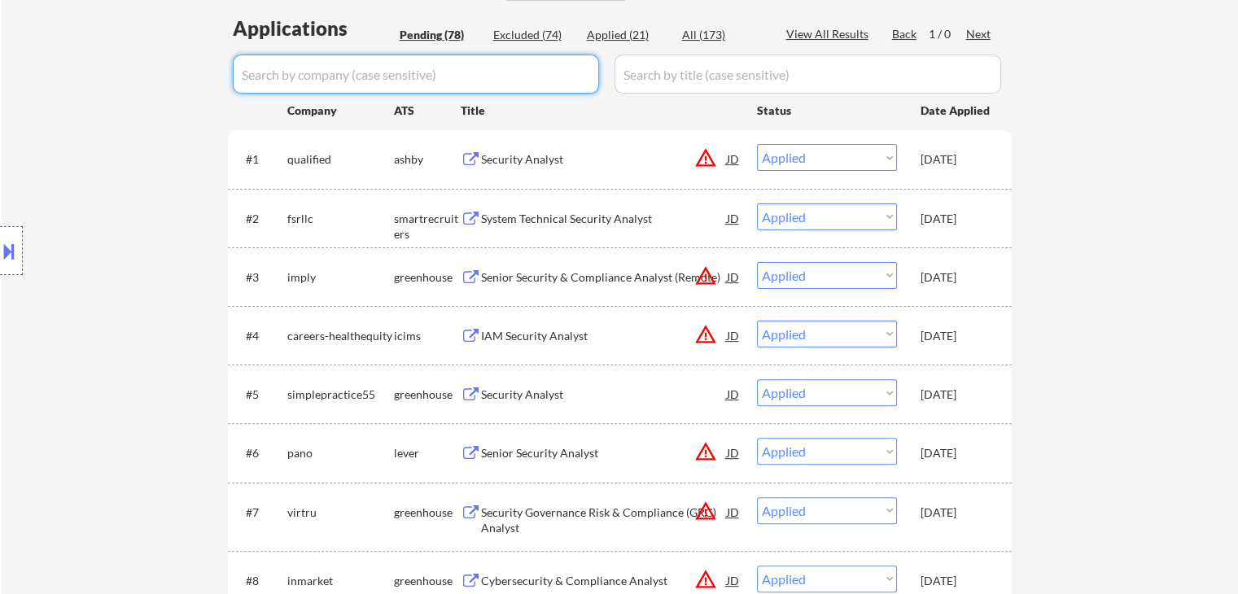
select select ""pending""
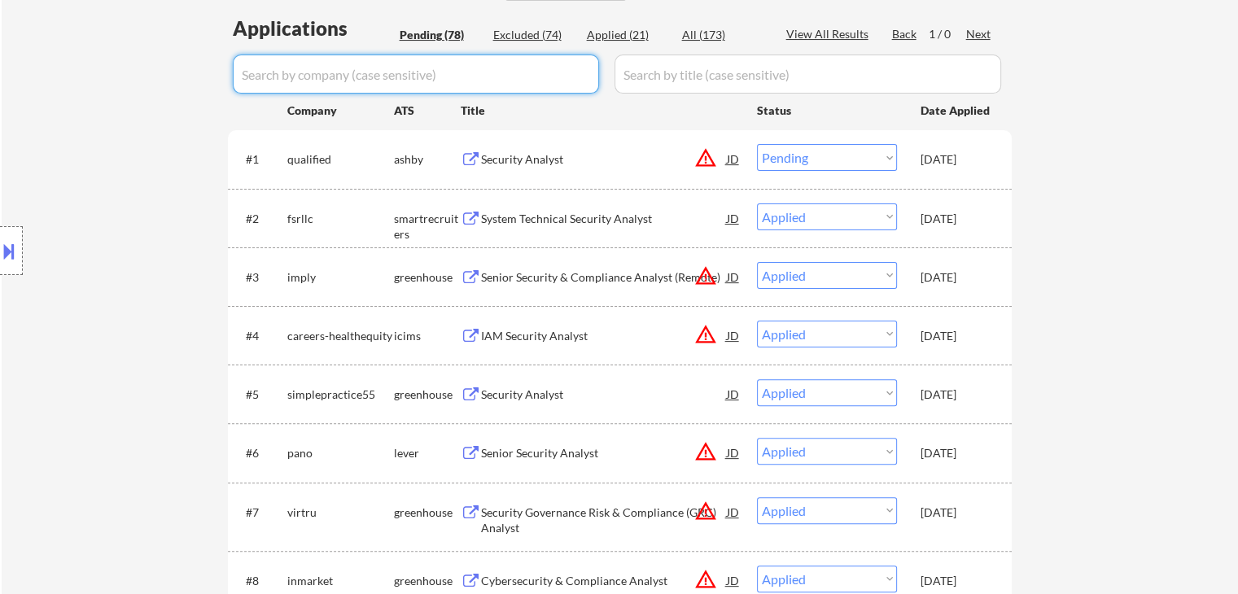
select select ""pending""
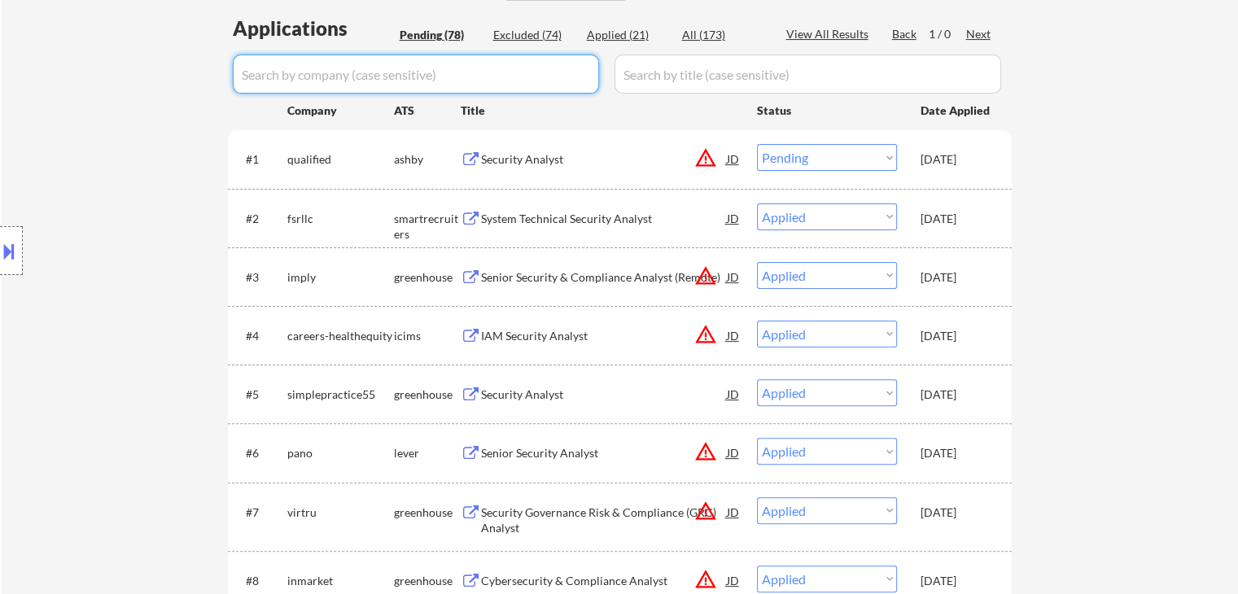
select select ""pending""
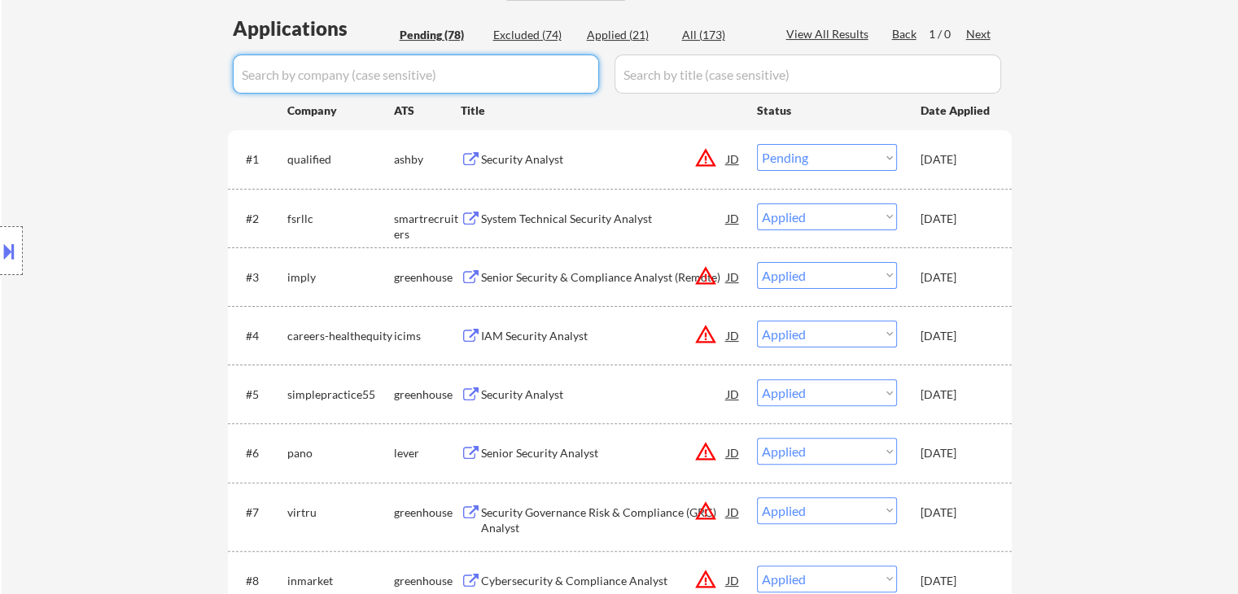
select select ""pending""
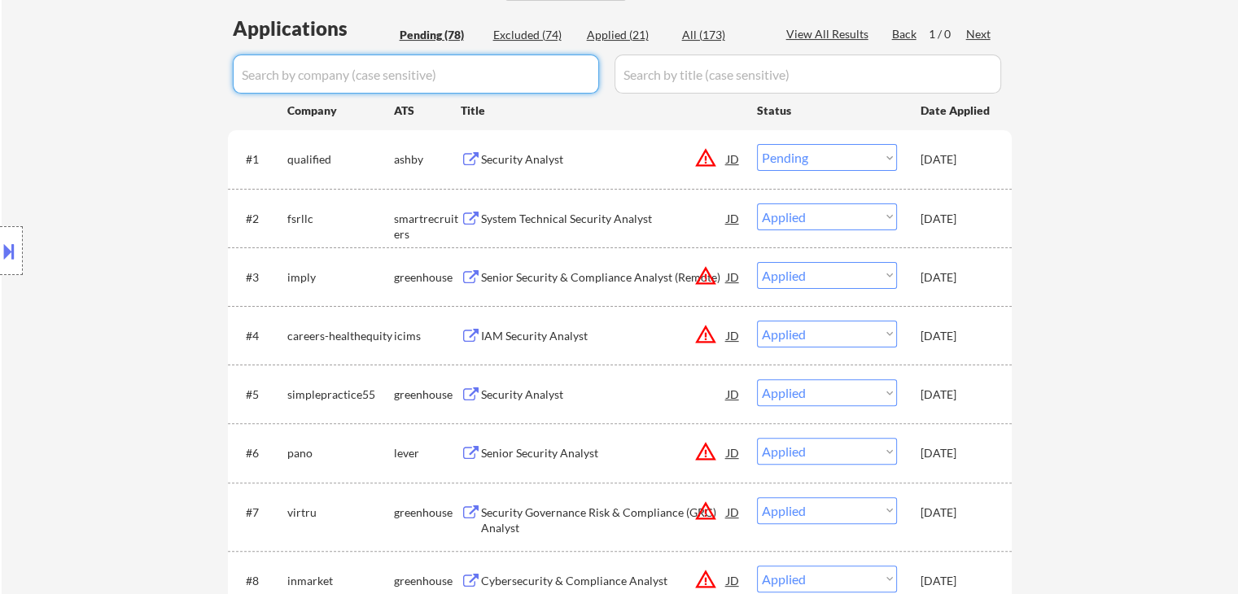
select select ""pending""
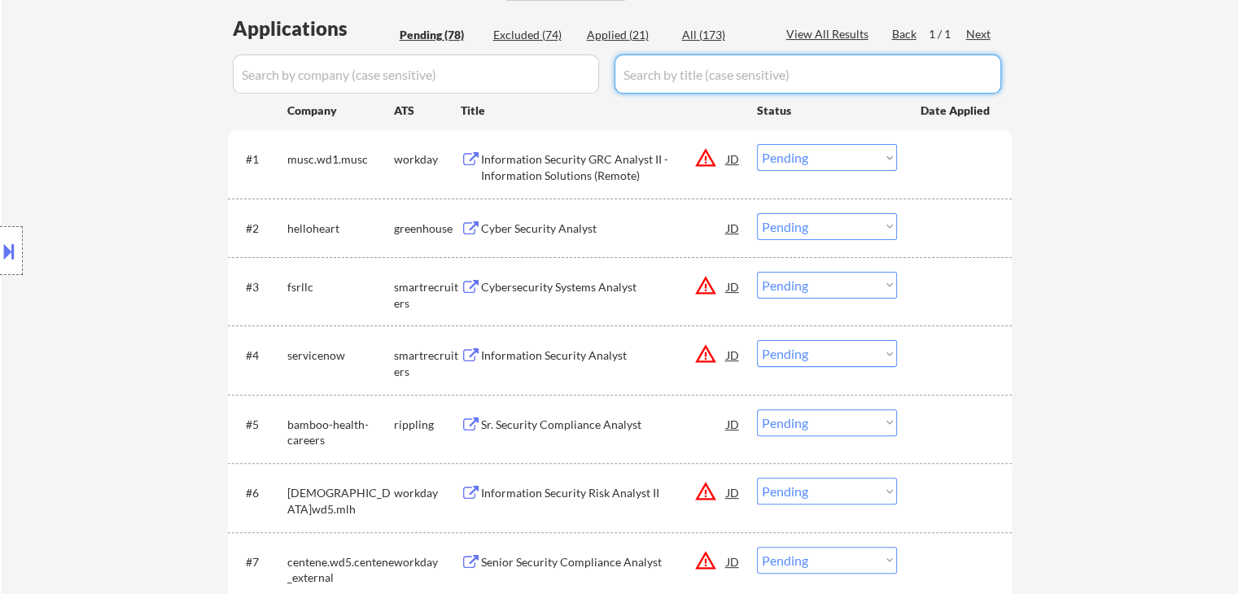
click at [729, 71] on input "input" at bounding box center [807, 74] width 387 height 39
paste input "Sr. Security Compliance Analyst"
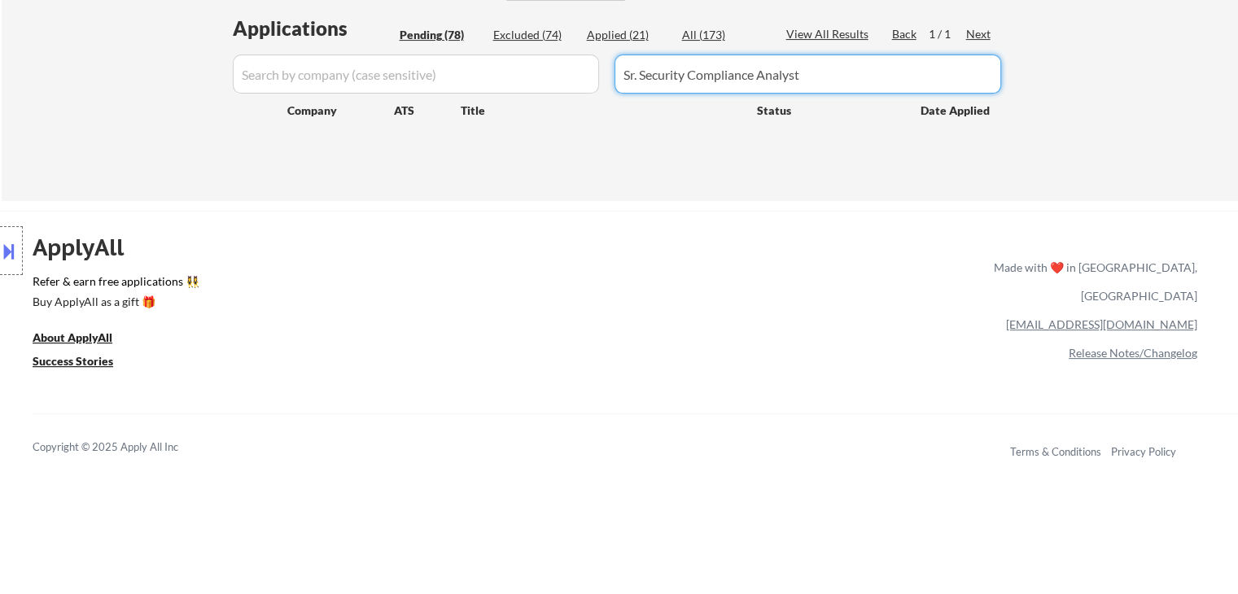
type input "Sr. Security Compliance Analyst"
click at [617, 35] on div "Applied (21)" at bounding box center [627, 35] width 81 height 16
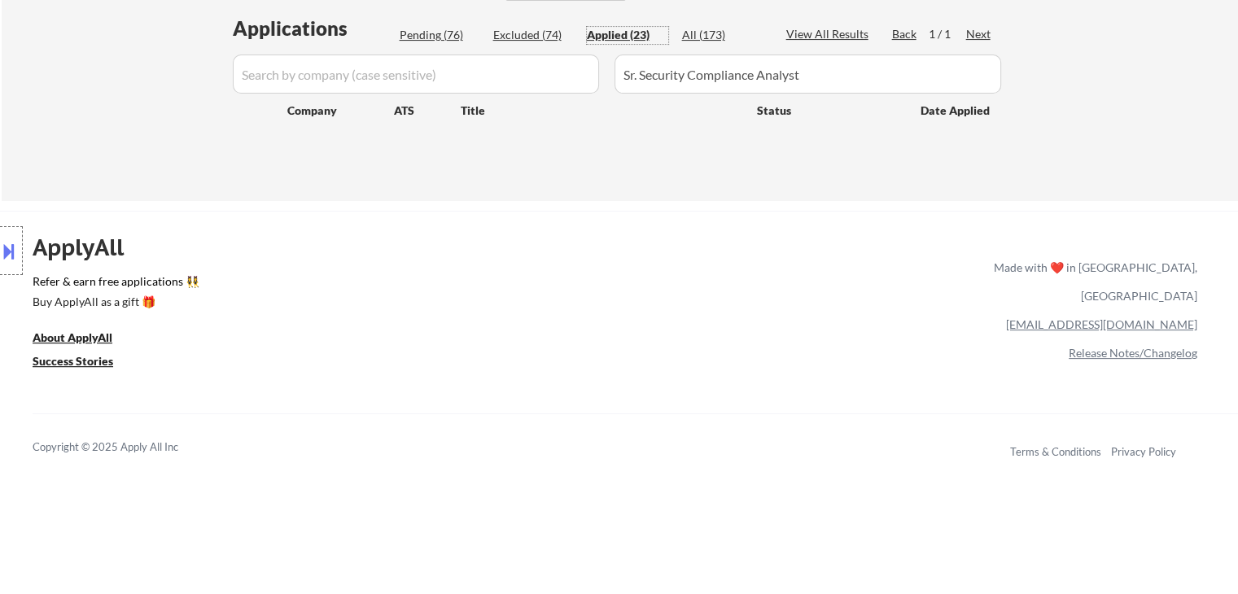
drag, startPoint x: 825, startPoint y: 76, endPoint x: 0, endPoint y: 271, distance: 847.9
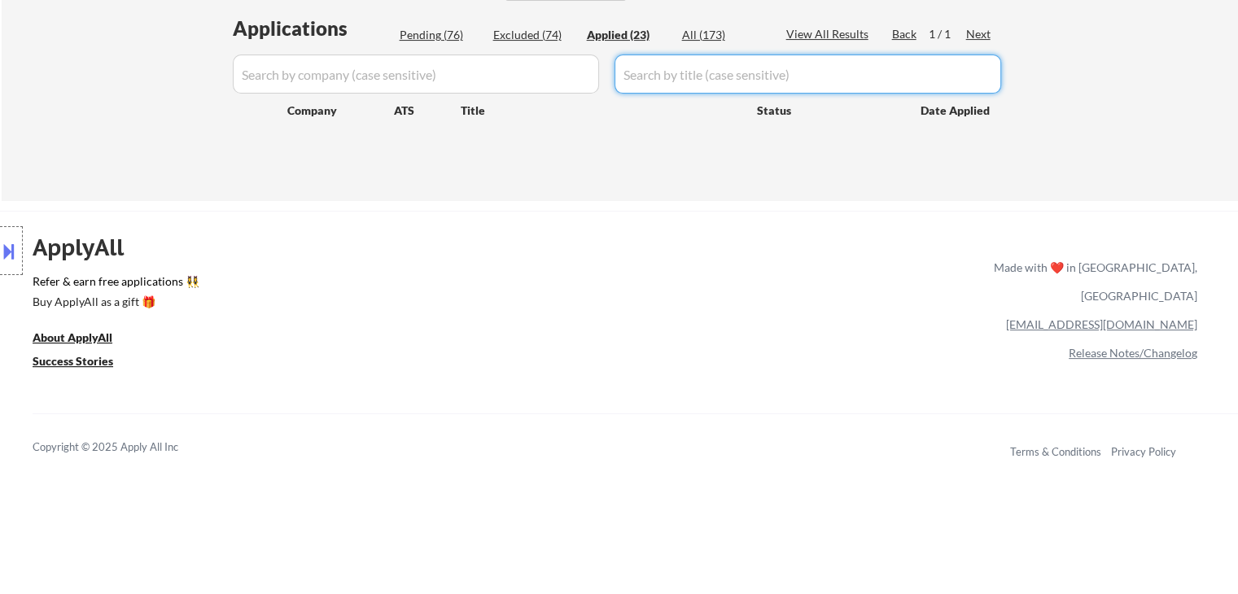
select select ""applied""
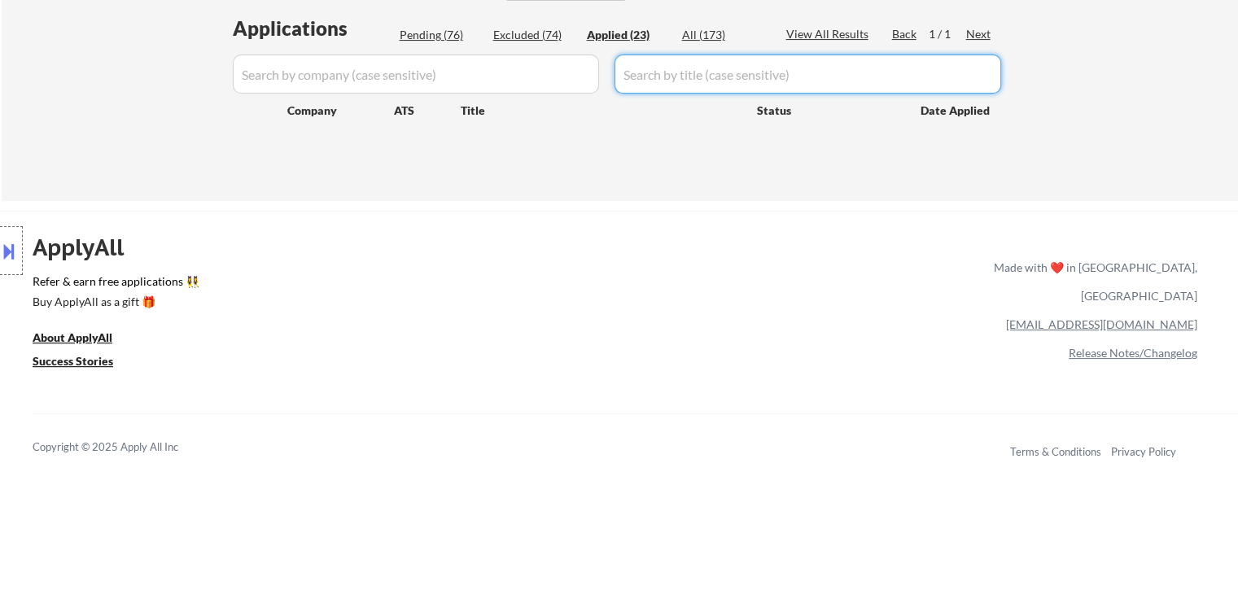
select select ""applied""
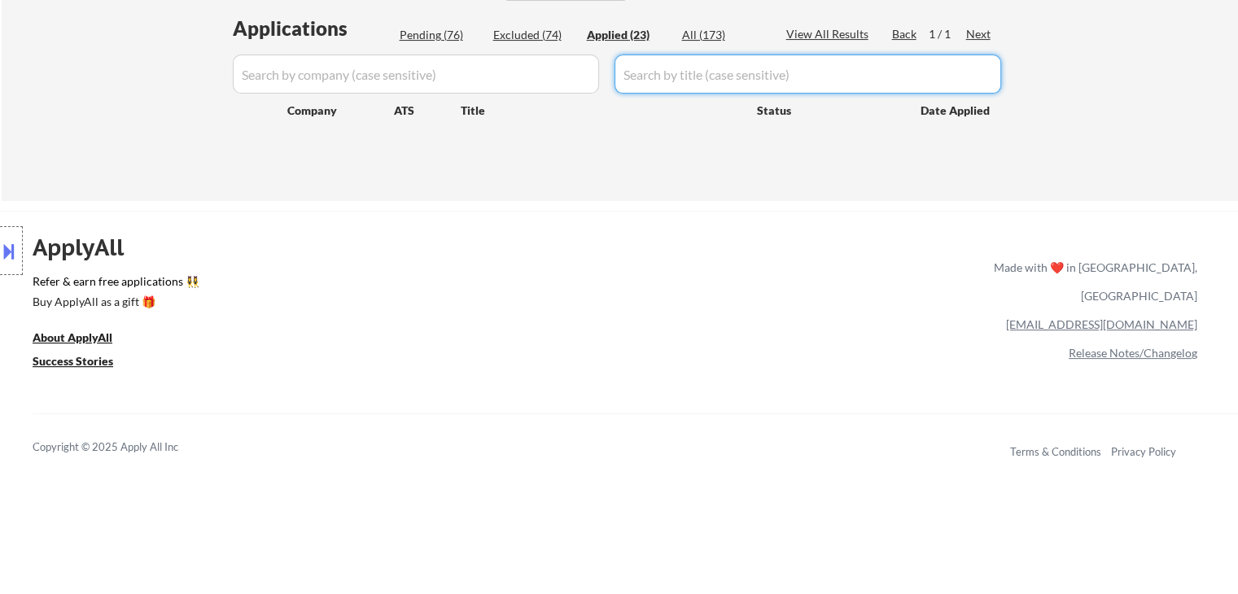
select select ""applied""
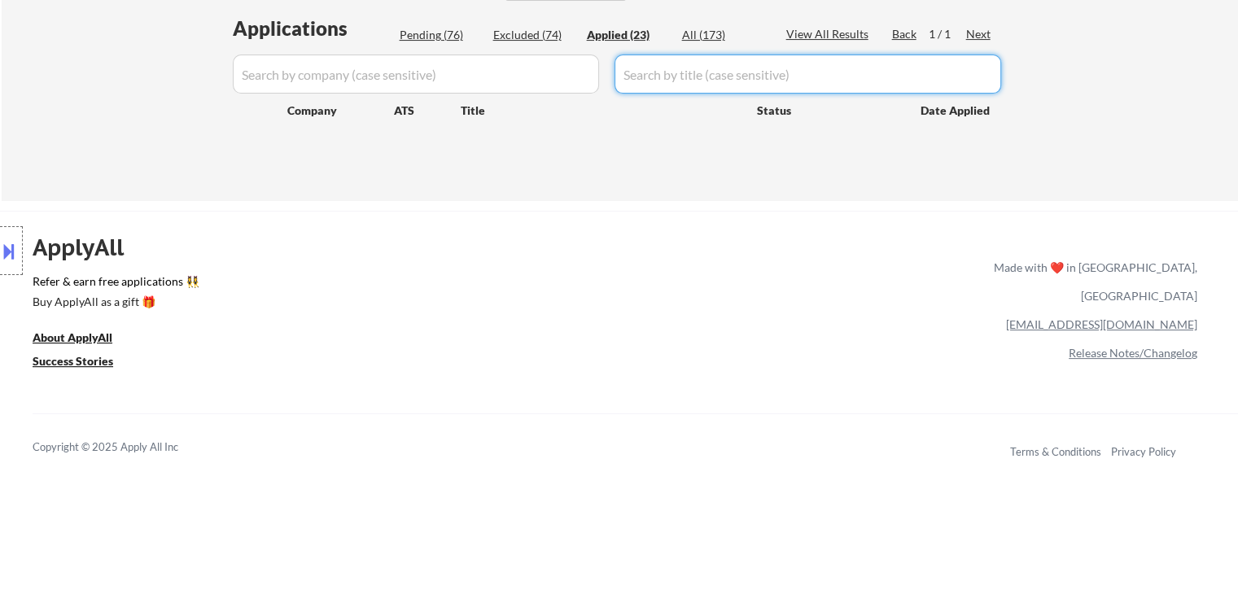
select select ""applied""
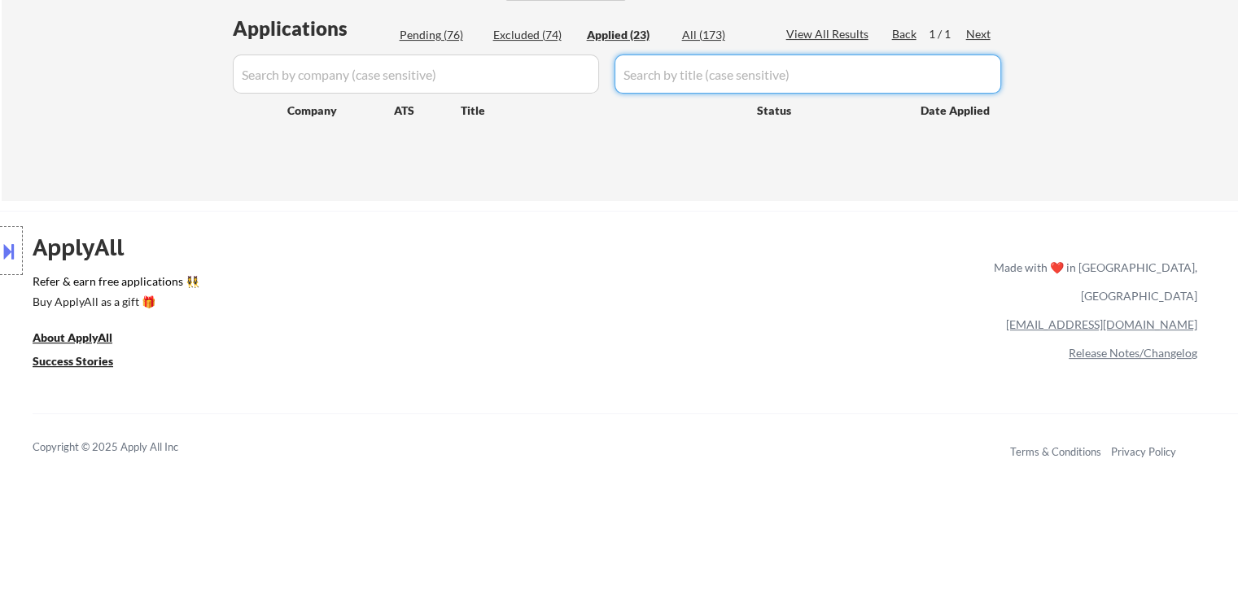
select select ""applied""
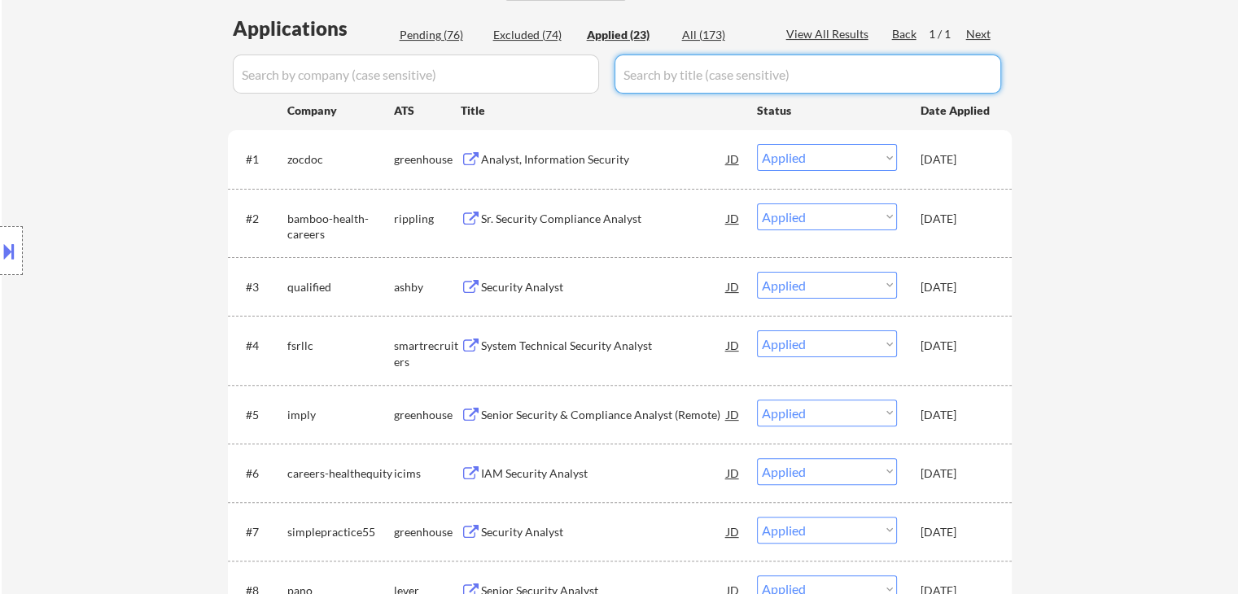
click at [732, 286] on div "[DATE]" at bounding box center [956, 287] width 72 height 16
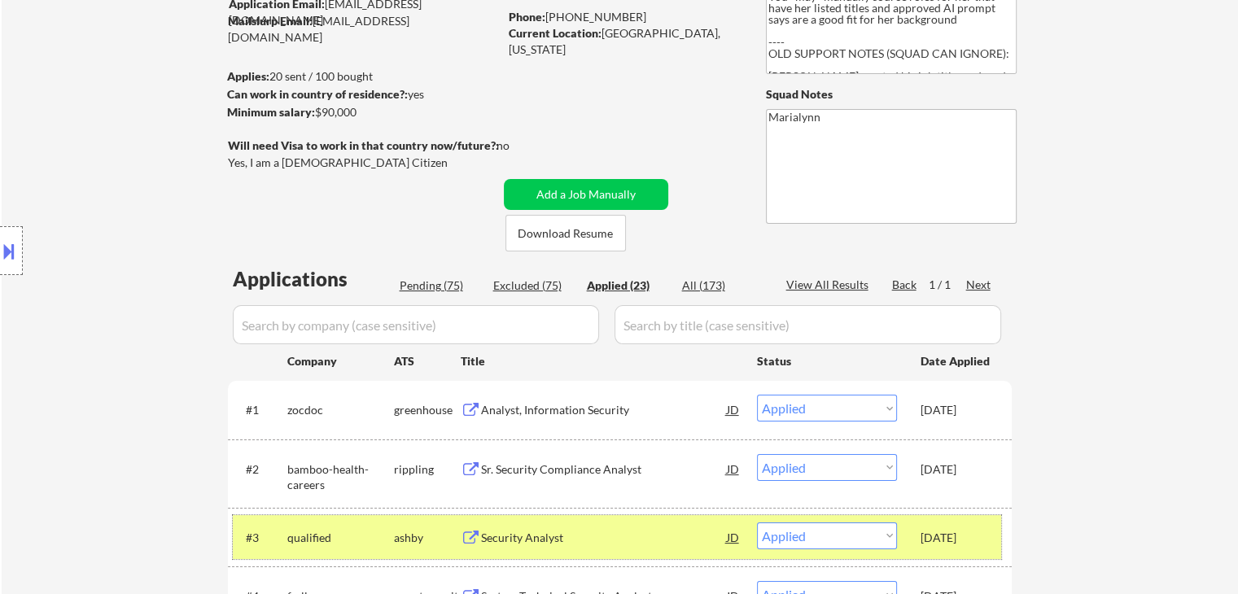
scroll to position [0, 0]
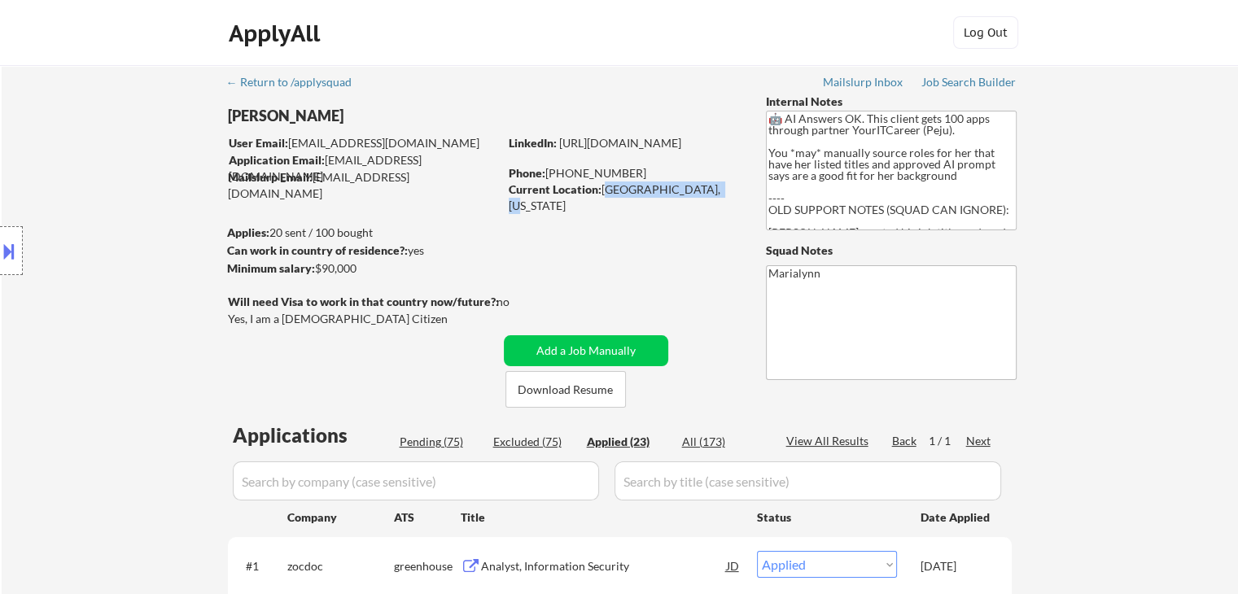
copy div "[GEOGRAPHIC_DATA], [US_STATE]"
drag, startPoint x: 605, startPoint y: 192, endPoint x: 659, endPoint y: 131, distance: 81.8
click at [705, 184] on div "Current Location: [GEOGRAPHIC_DATA], [US_STATE]" at bounding box center [624, 197] width 230 height 32
select select ""applied""
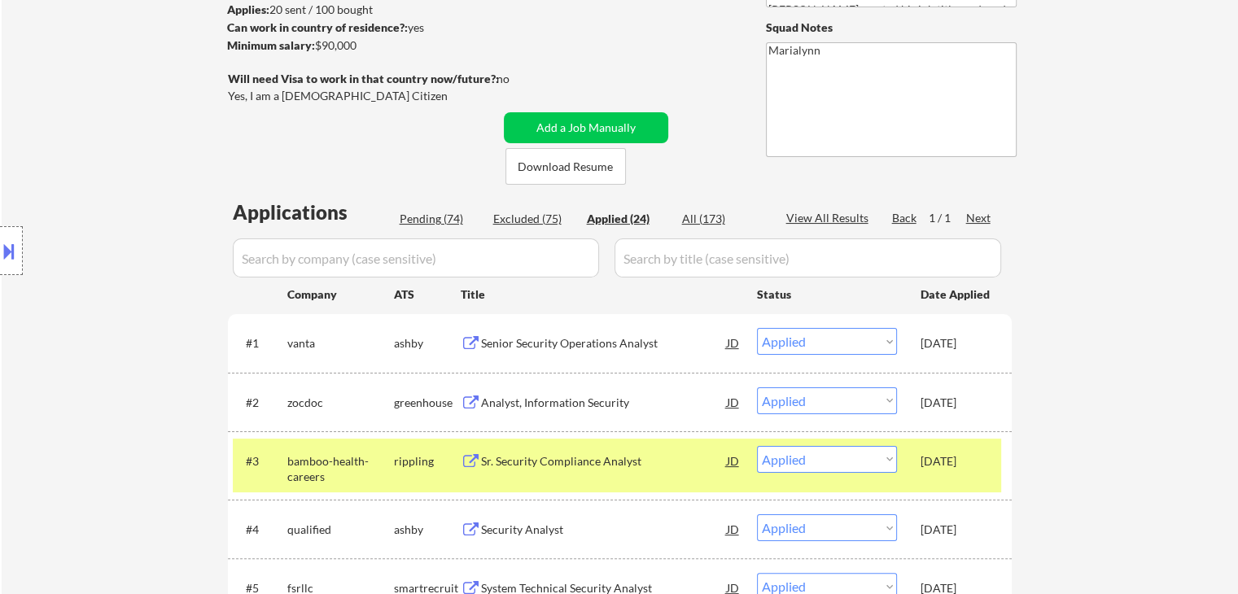
scroll to position [407, 0]
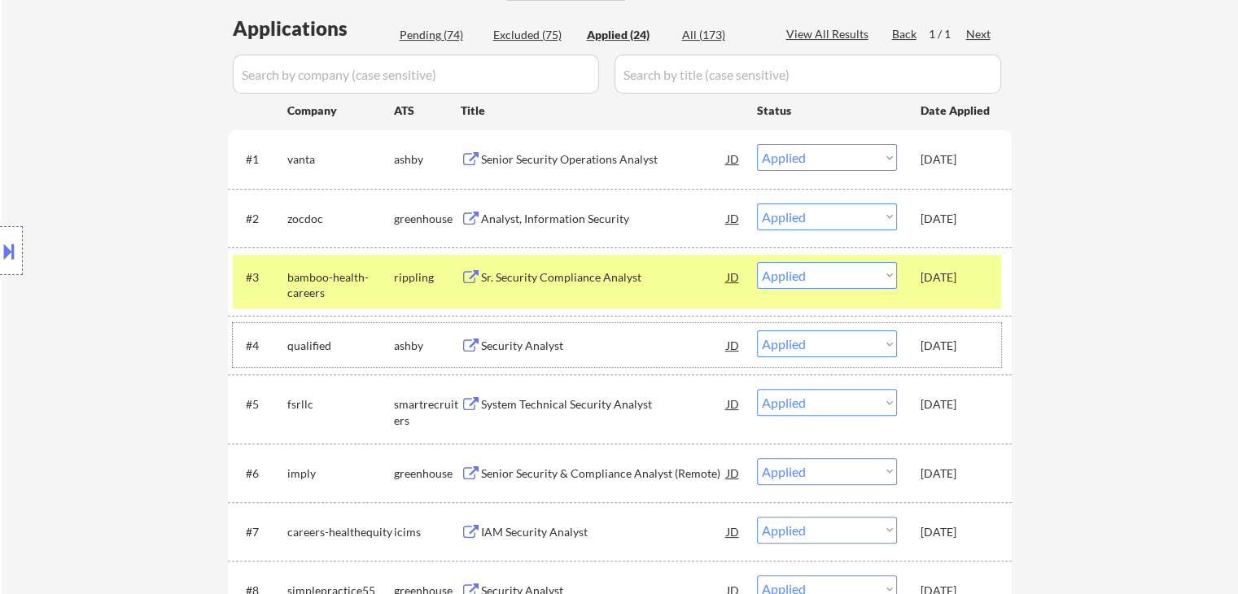
click at [732, 338] on div "[DATE]" at bounding box center [956, 346] width 72 height 16
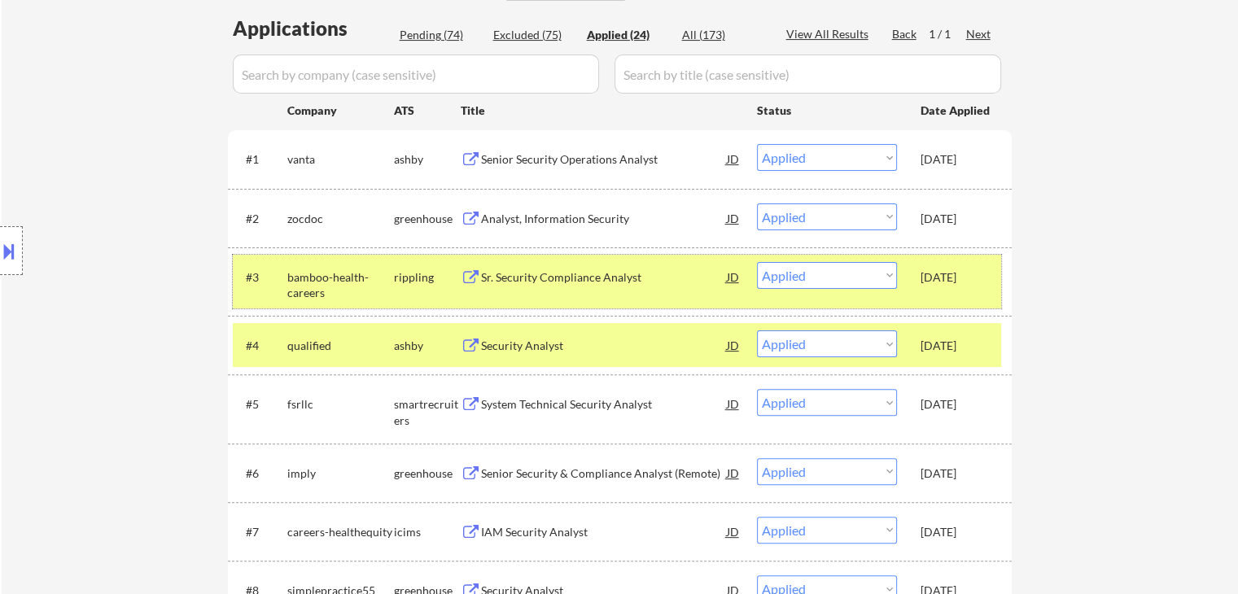
click at [732, 287] on div "[DATE]" at bounding box center [956, 276] width 72 height 29
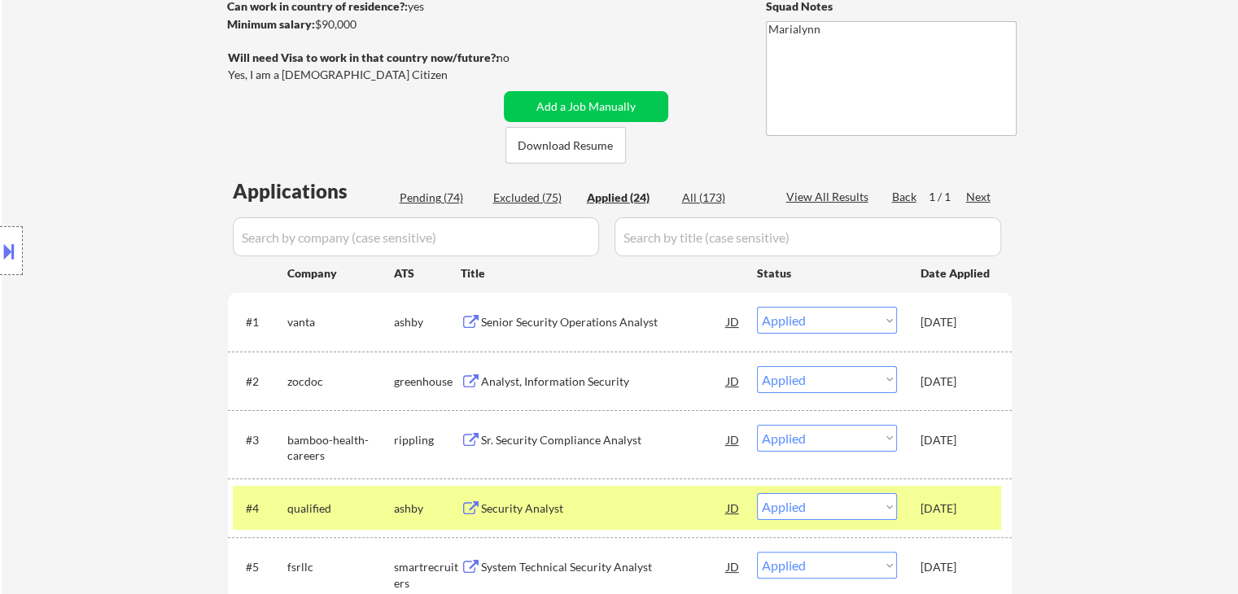
scroll to position [81, 0]
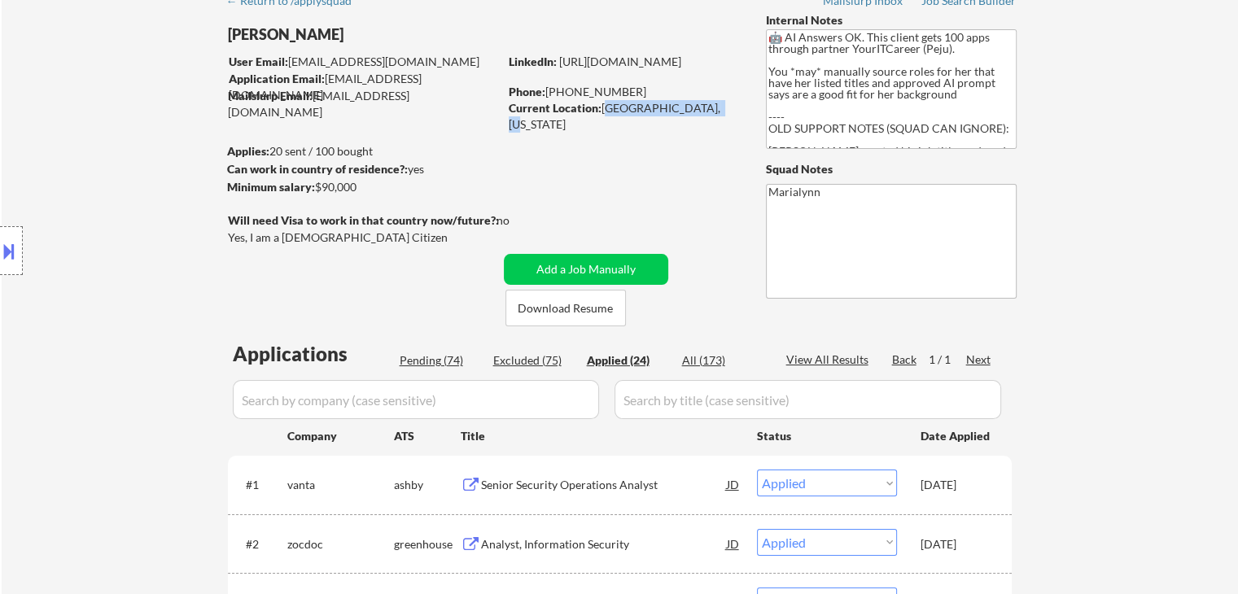
copy div "[GEOGRAPHIC_DATA], [US_STATE]"
drag, startPoint x: 605, startPoint y: 108, endPoint x: 705, endPoint y: 105, distance: 100.1
click at [705, 105] on div "Current Location: [GEOGRAPHIC_DATA], [US_STATE]" at bounding box center [624, 116] width 230 height 32
select select ""applied""
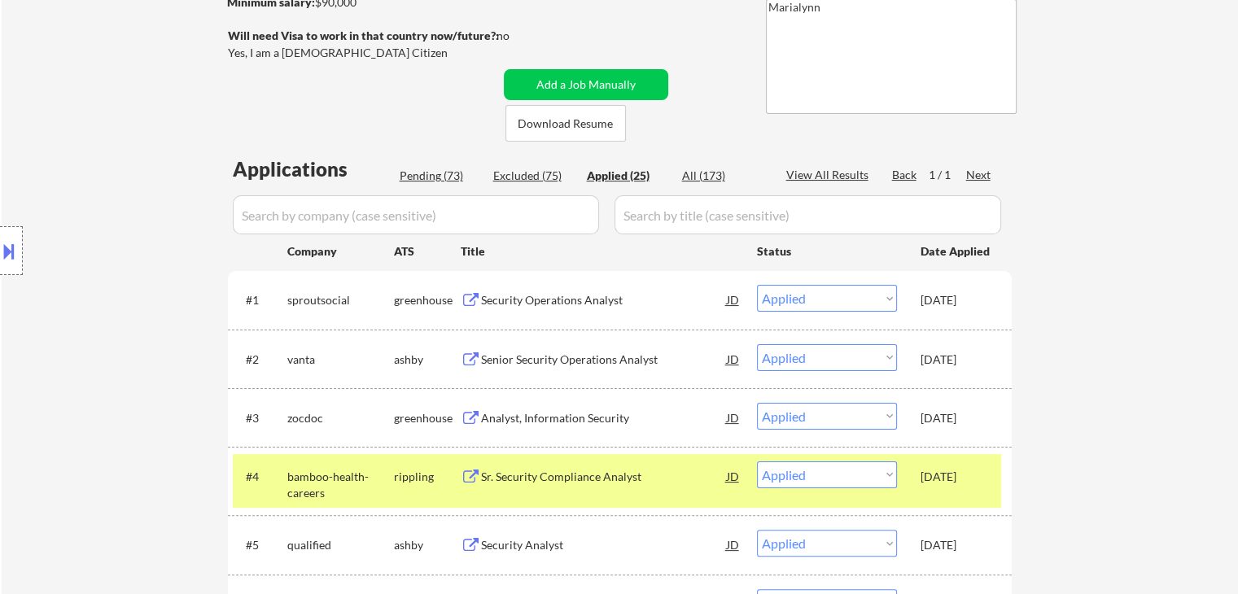
scroll to position [407, 0]
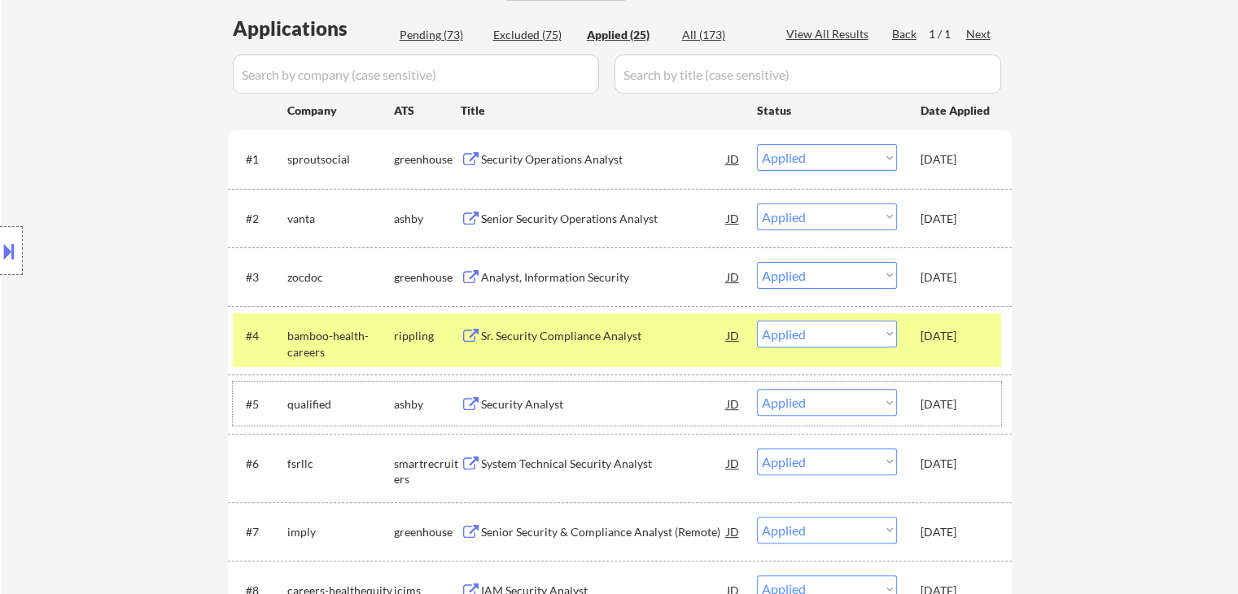
click at [732, 396] on div "[DATE]" at bounding box center [956, 404] width 72 height 16
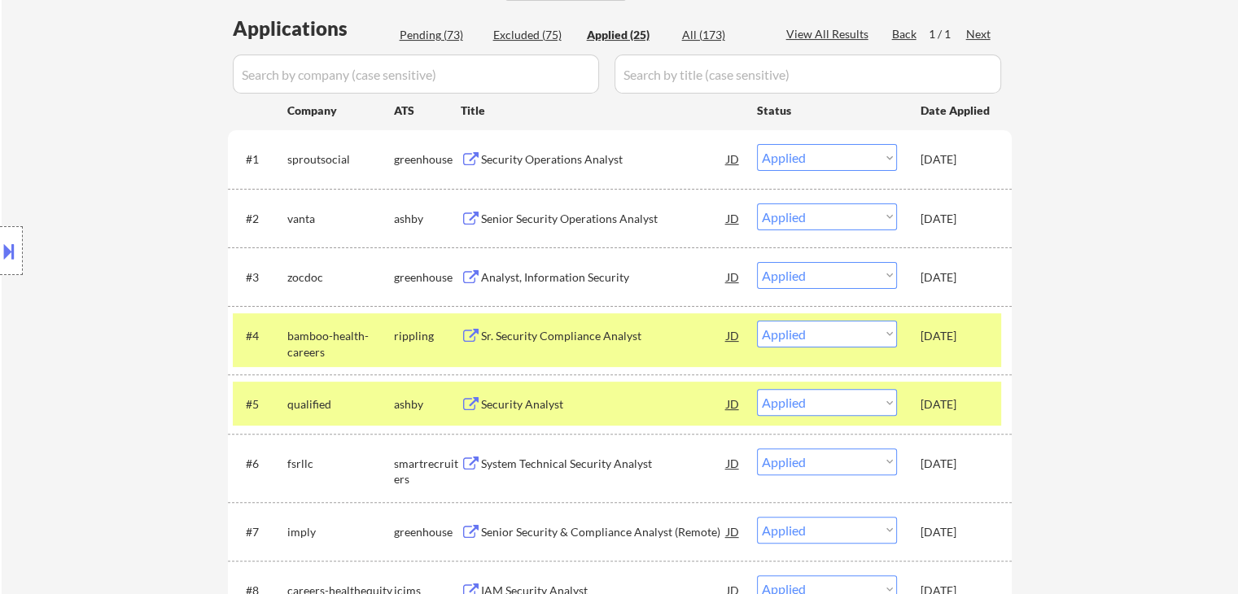
click at [732, 332] on div "[DATE]" at bounding box center [956, 336] width 72 height 16
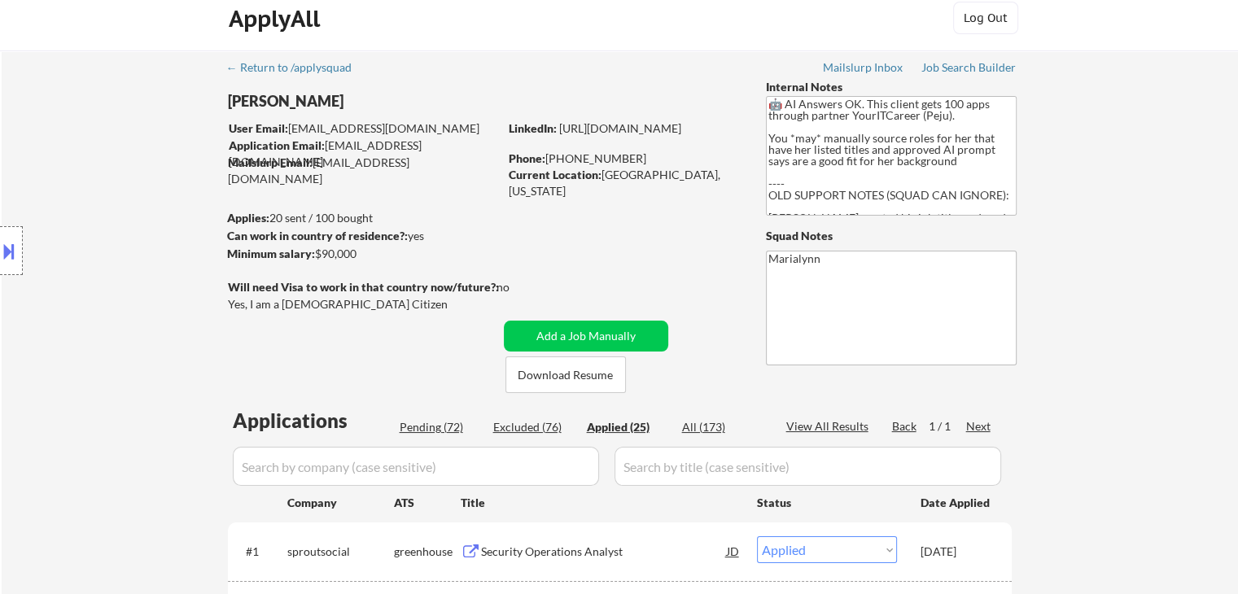
scroll to position [0, 0]
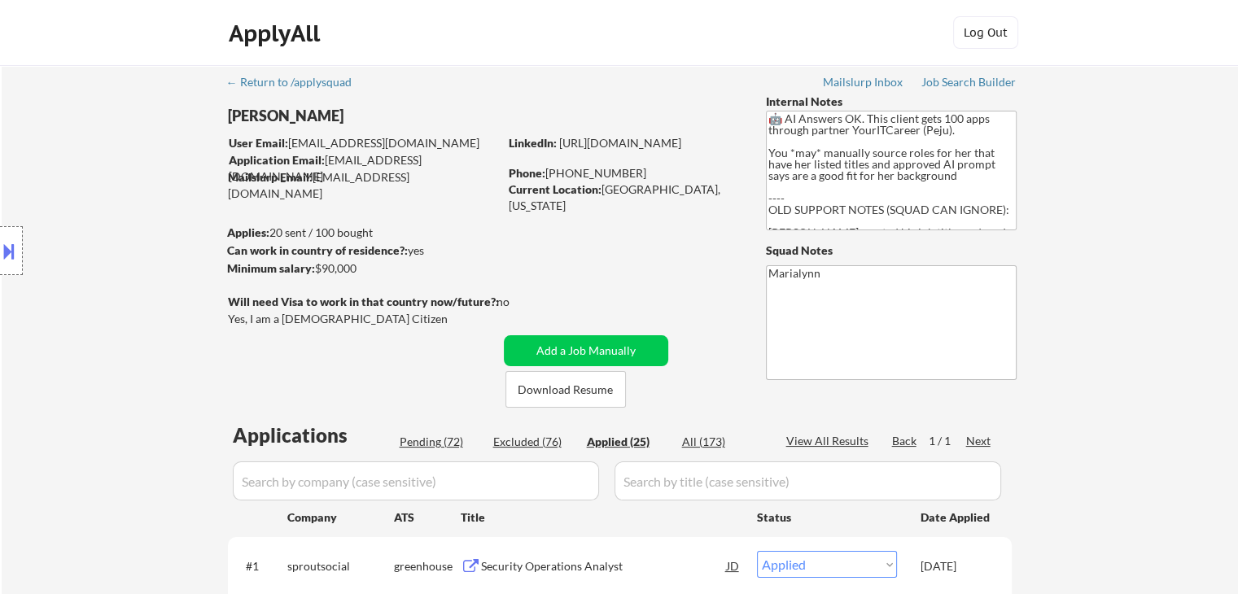
select select ""applied""
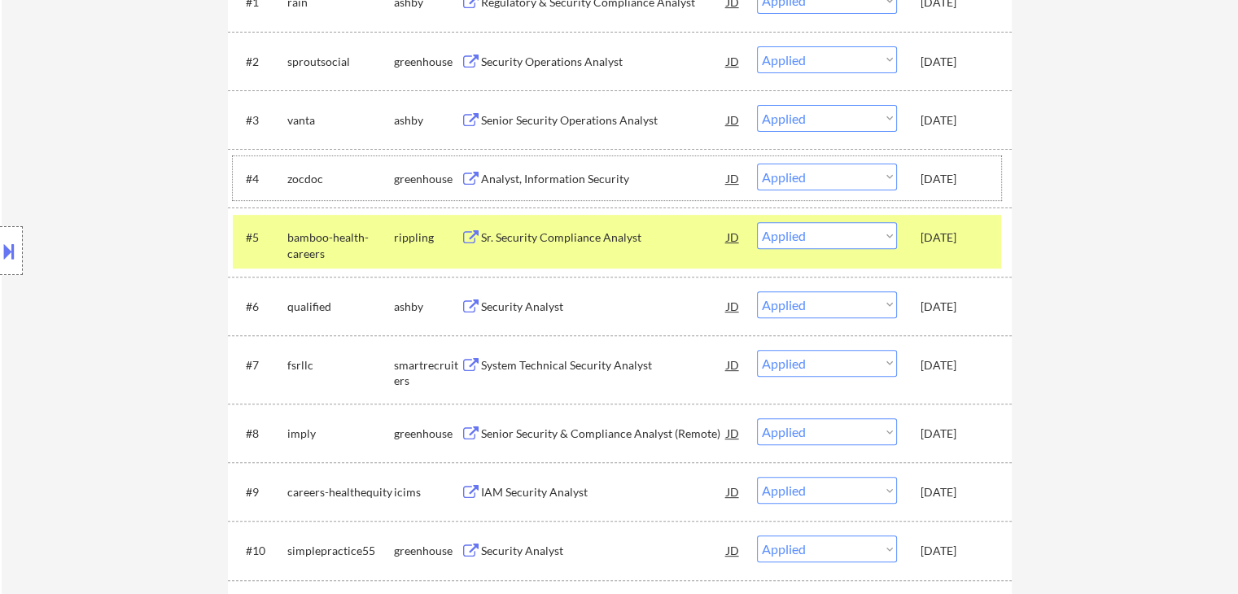
scroll to position [570, 0]
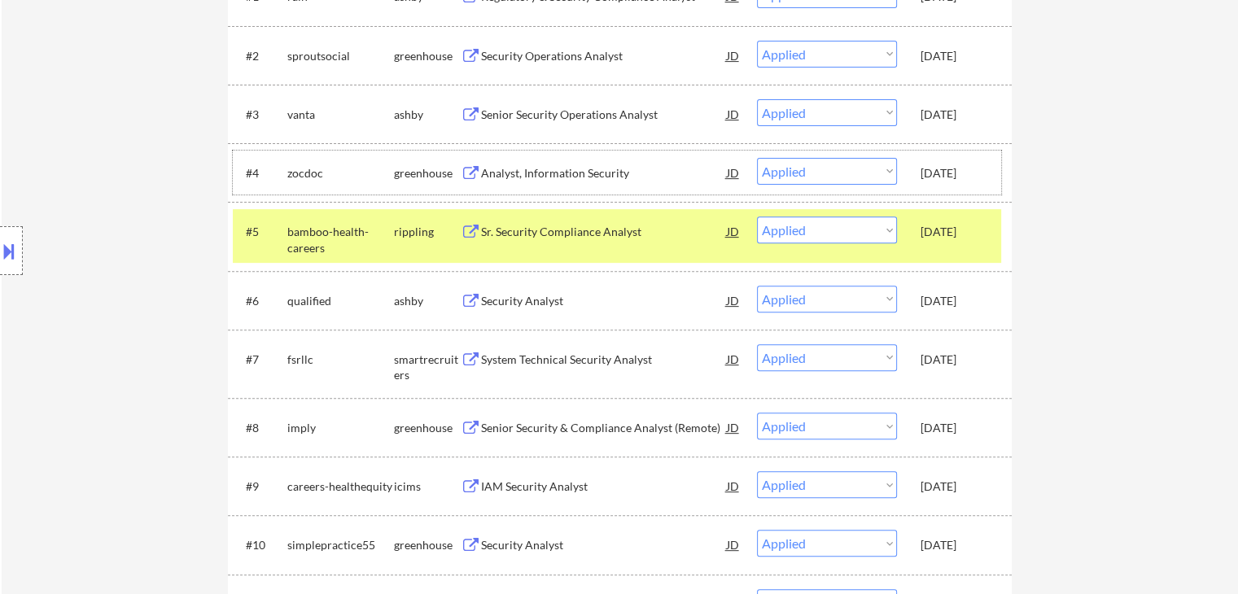
click at [732, 296] on div "[DATE]" at bounding box center [956, 301] width 72 height 16
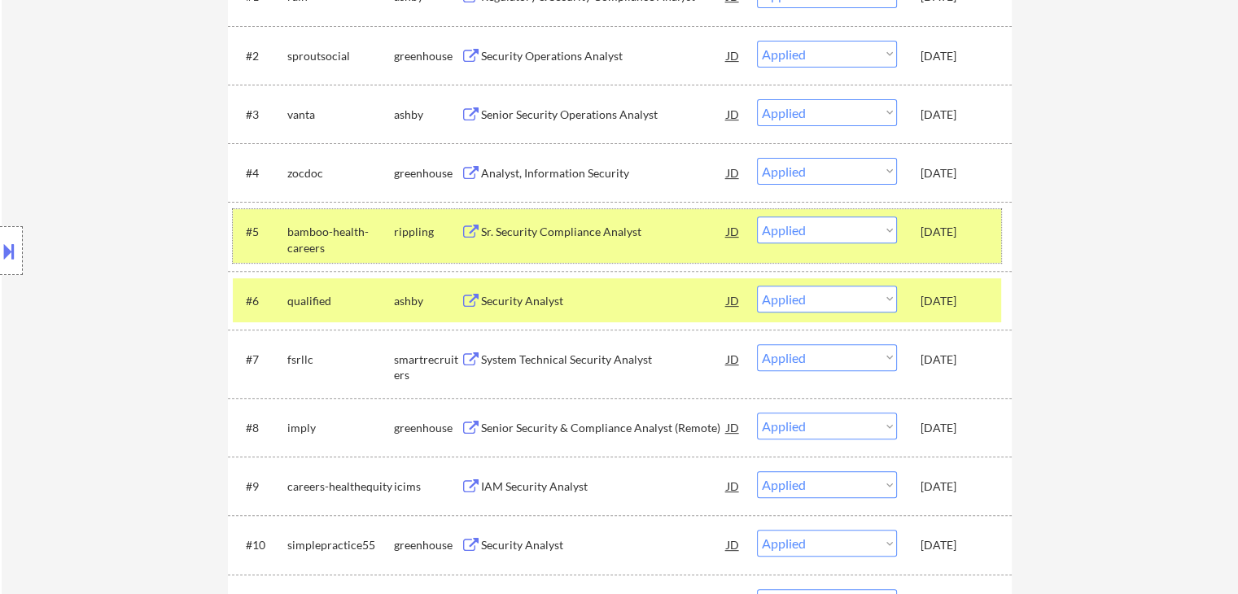
click at [732, 232] on div "[DATE]" at bounding box center [956, 232] width 72 height 16
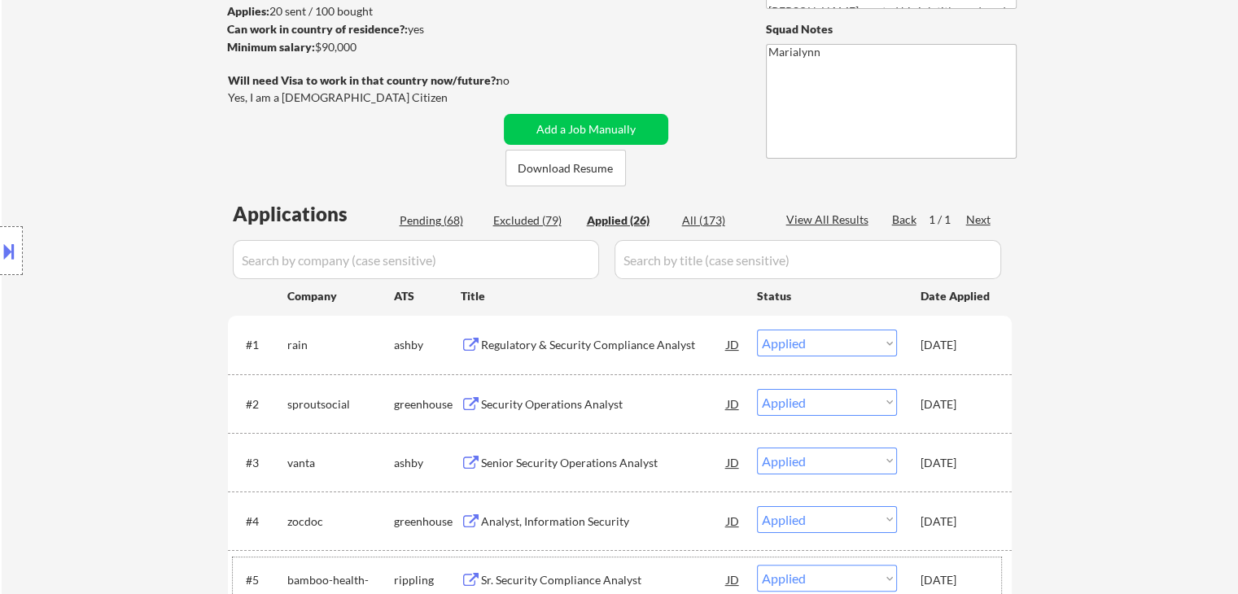
scroll to position [0, 0]
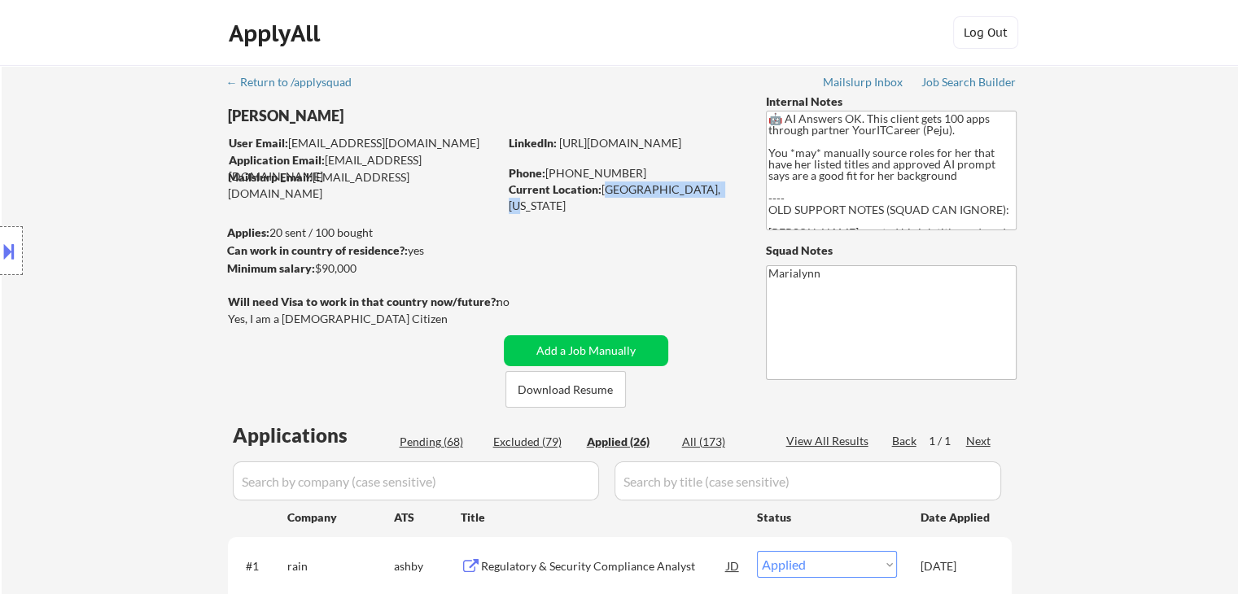
drag, startPoint x: 609, startPoint y: 186, endPoint x: 707, endPoint y: 190, distance: 98.5
click at [707, 190] on div "Current Location: [GEOGRAPHIC_DATA], [US_STATE]" at bounding box center [624, 197] width 230 height 32
copy div "[GEOGRAPHIC_DATA], [US_STATE]"
click at [4, 260] on button at bounding box center [9, 251] width 18 height 27
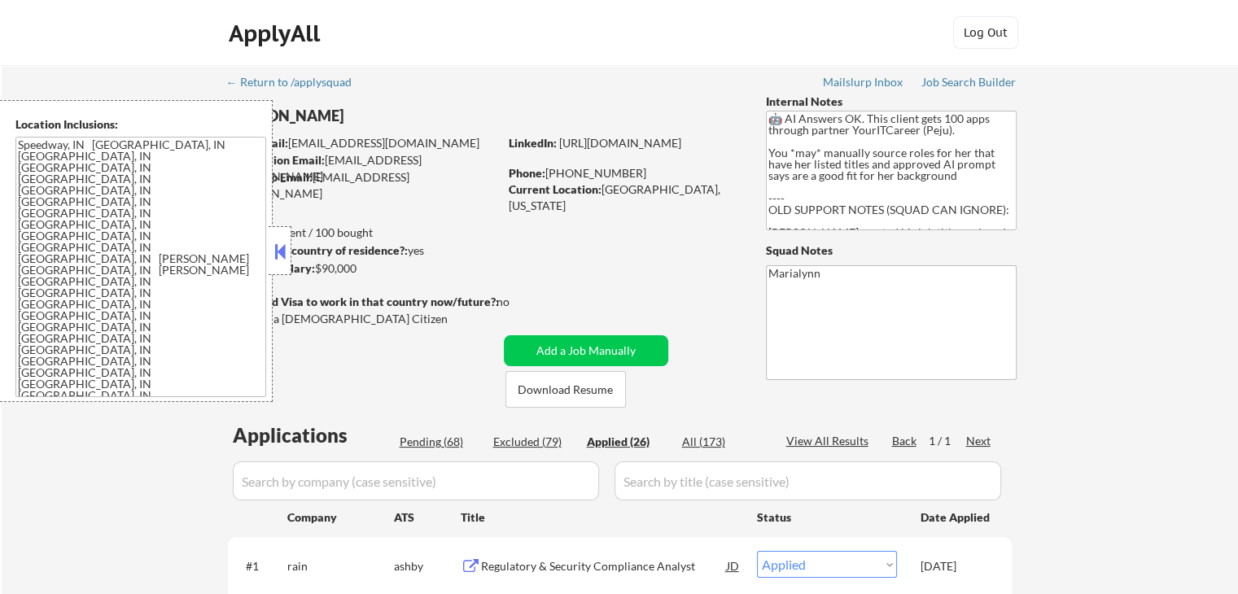
drag, startPoint x: 504, startPoint y: 79, endPoint x: 518, endPoint y: 62, distance: 21.5
select select ""applied""
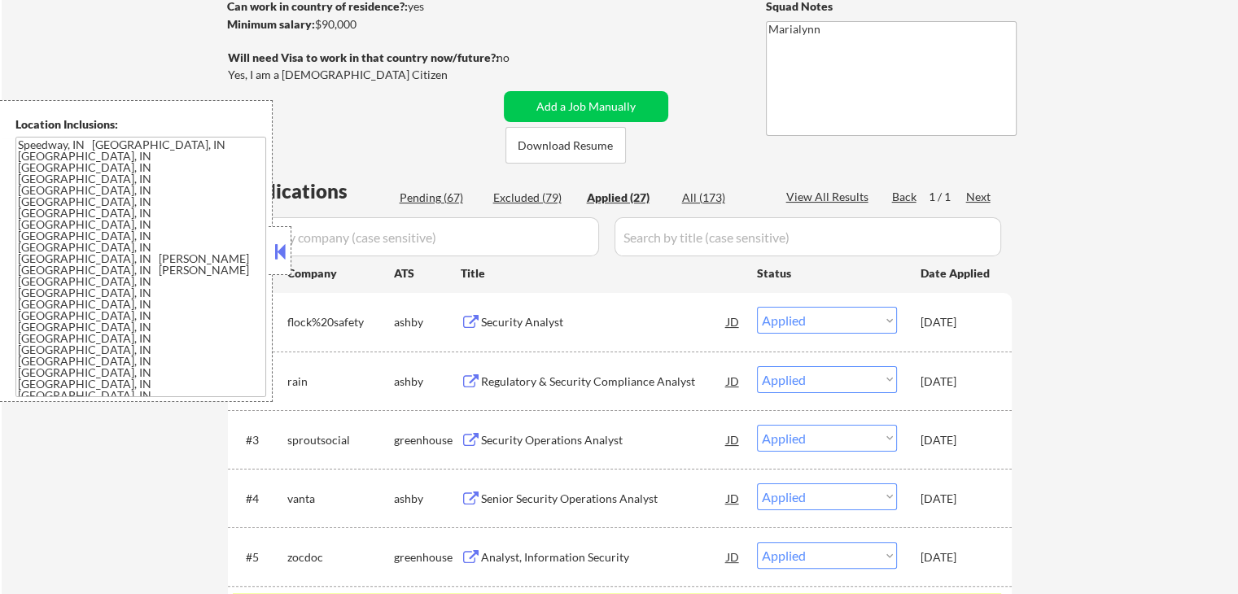
scroll to position [570, 0]
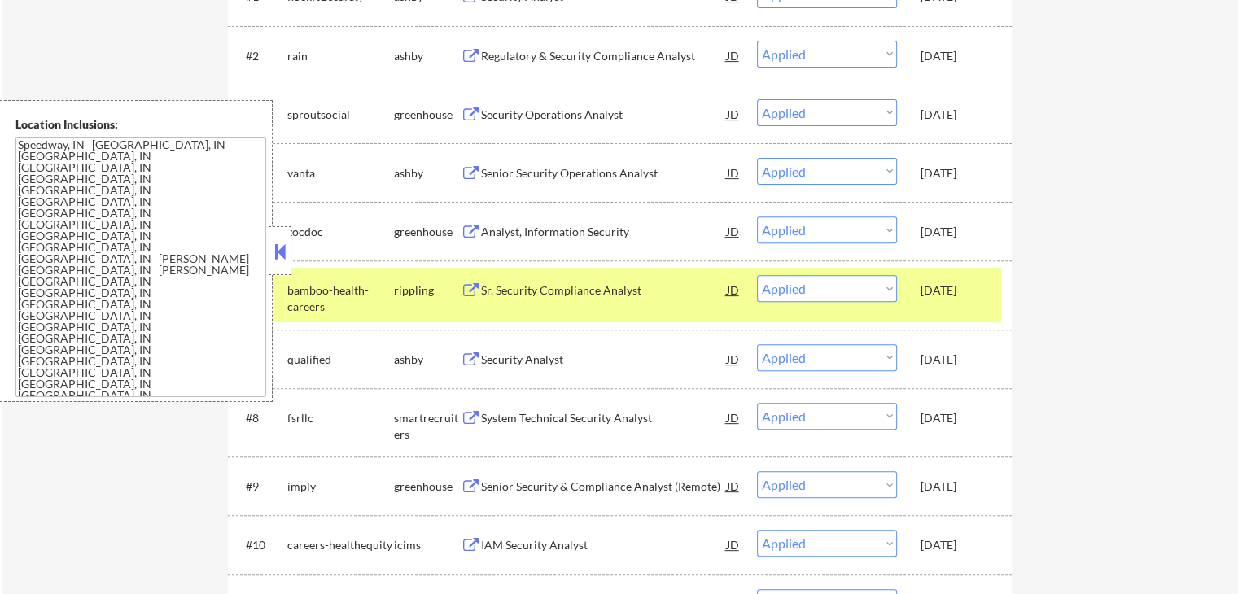
click at [732, 355] on div "[DATE]" at bounding box center [956, 360] width 72 height 16
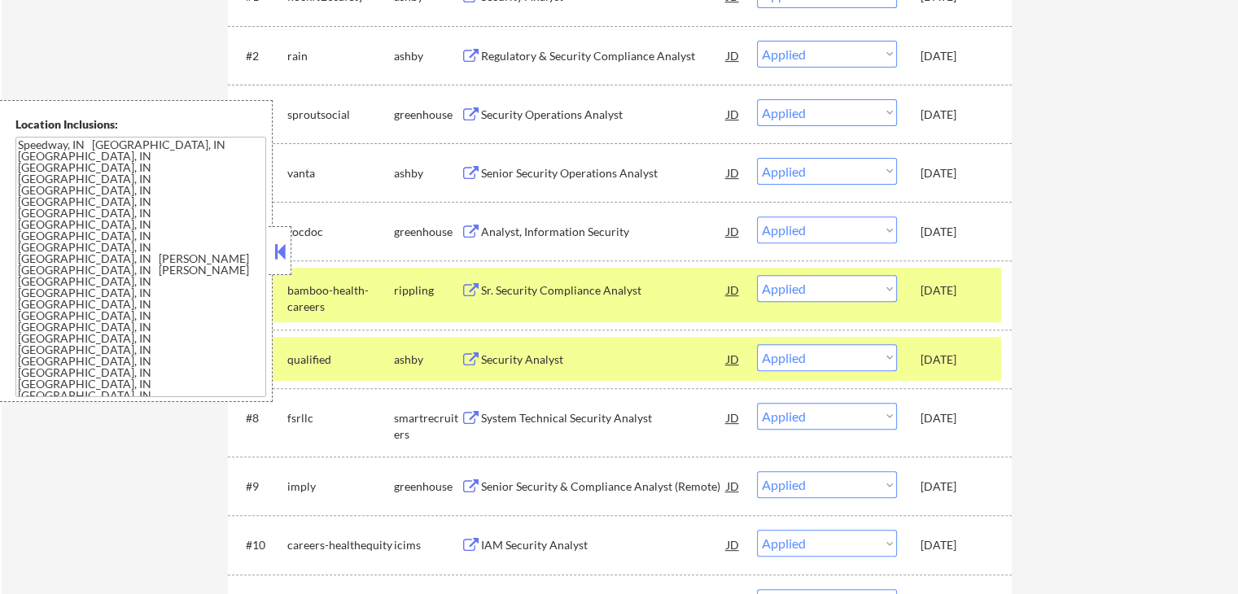
click at [732, 288] on div "[DATE]" at bounding box center [956, 290] width 72 height 16
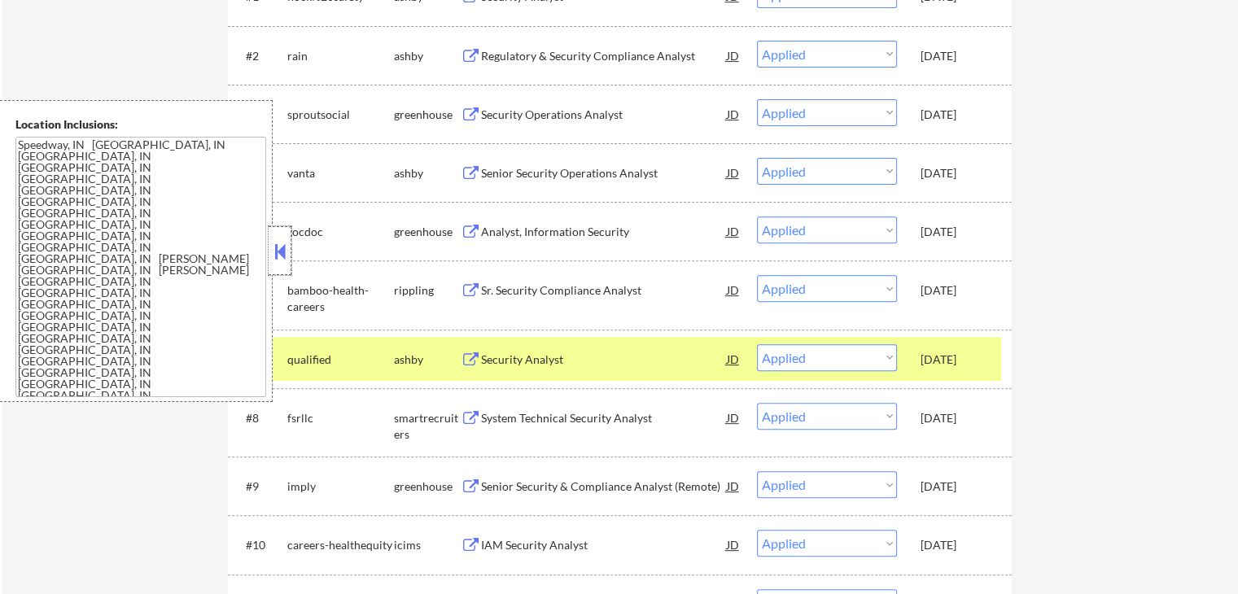
click at [269, 248] on div at bounding box center [280, 250] width 23 height 49
